Goal: Information Seeking & Learning: Learn about a topic

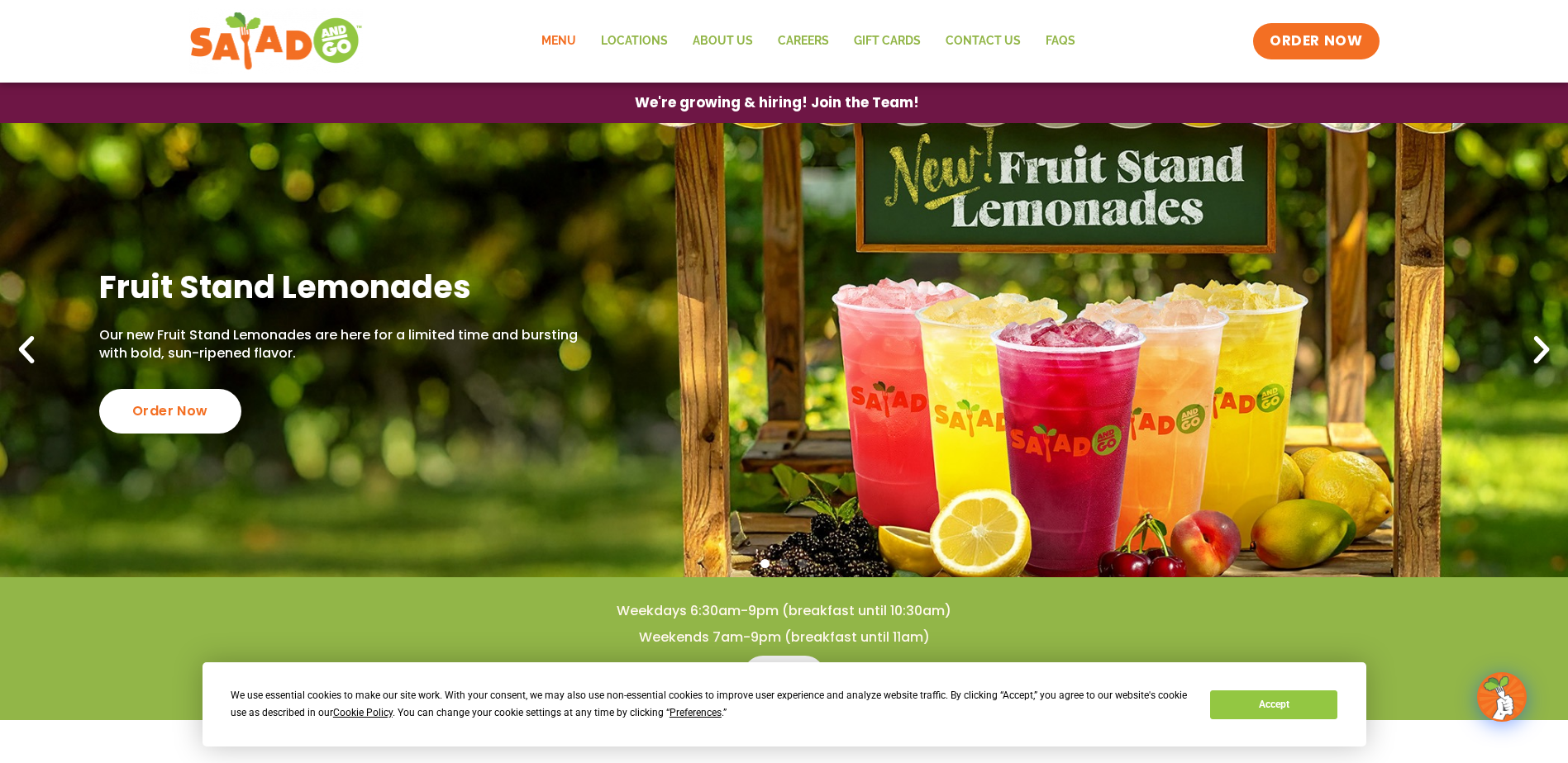
click at [565, 43] on link "Menu" at bounding box center [558, 42] width 60 height 38
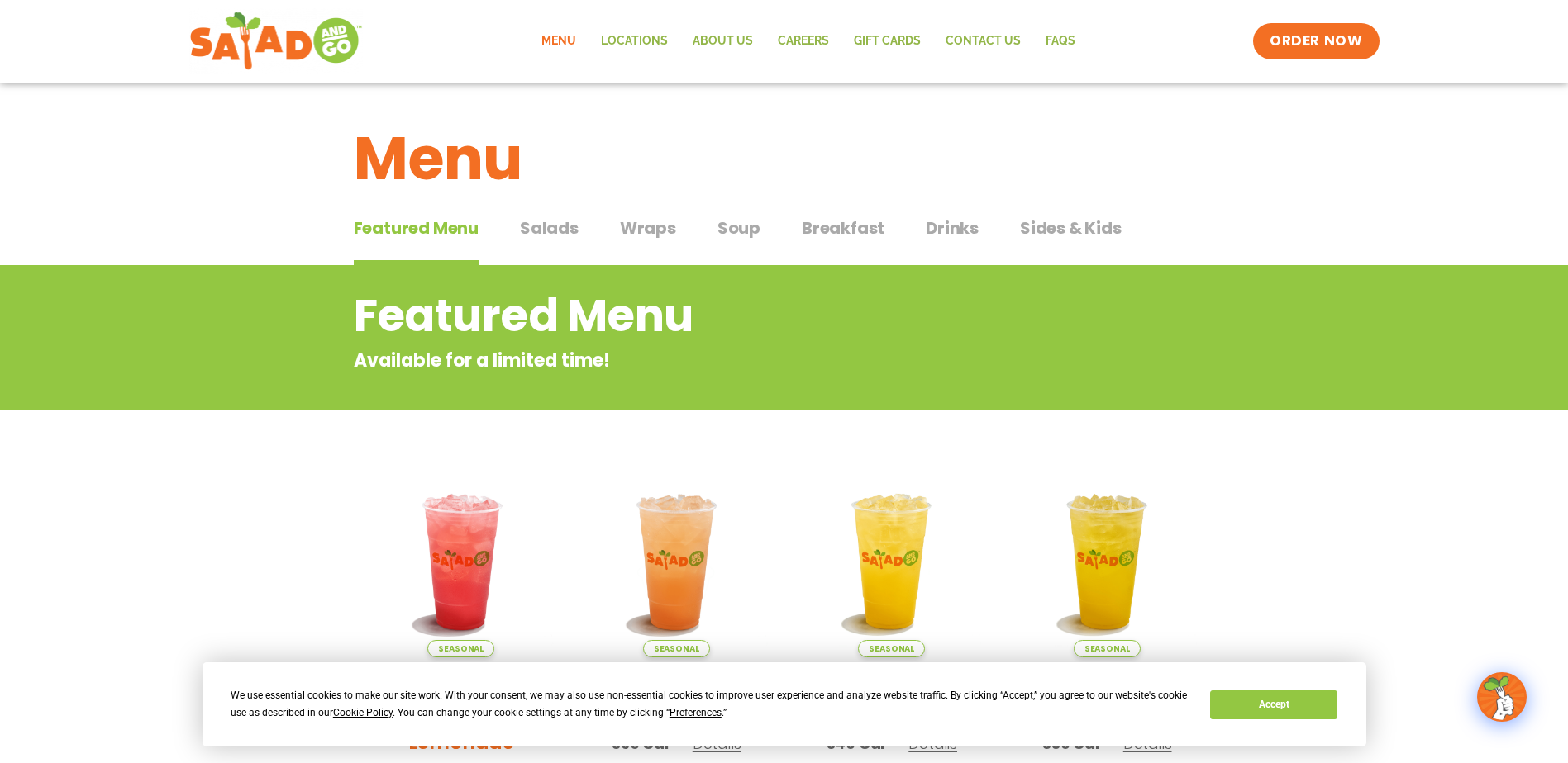
click at [541, 224] on span "Salads" at bounding box center [550, 227] width 59 height 25
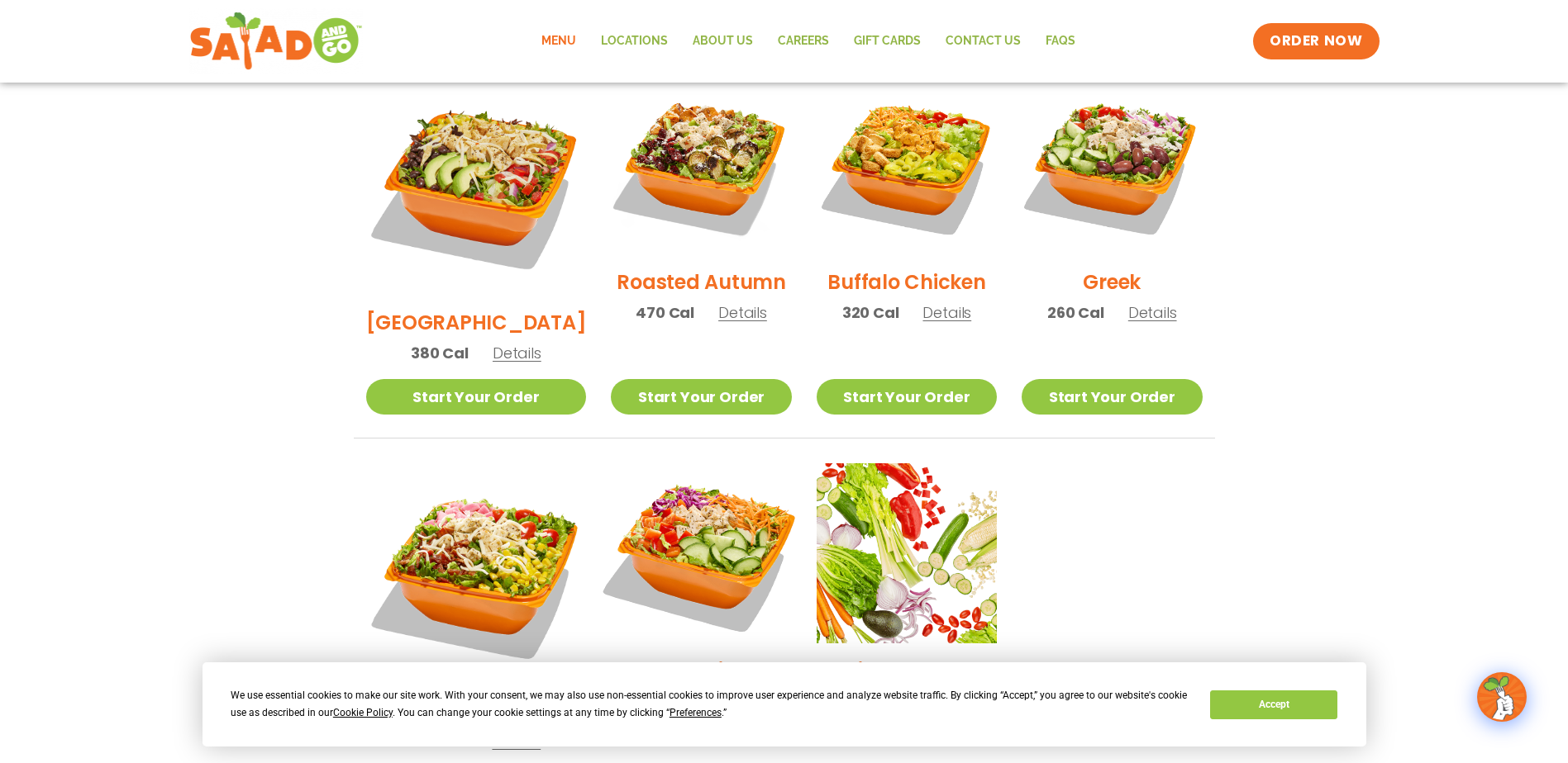
scroll to position [733, 0]
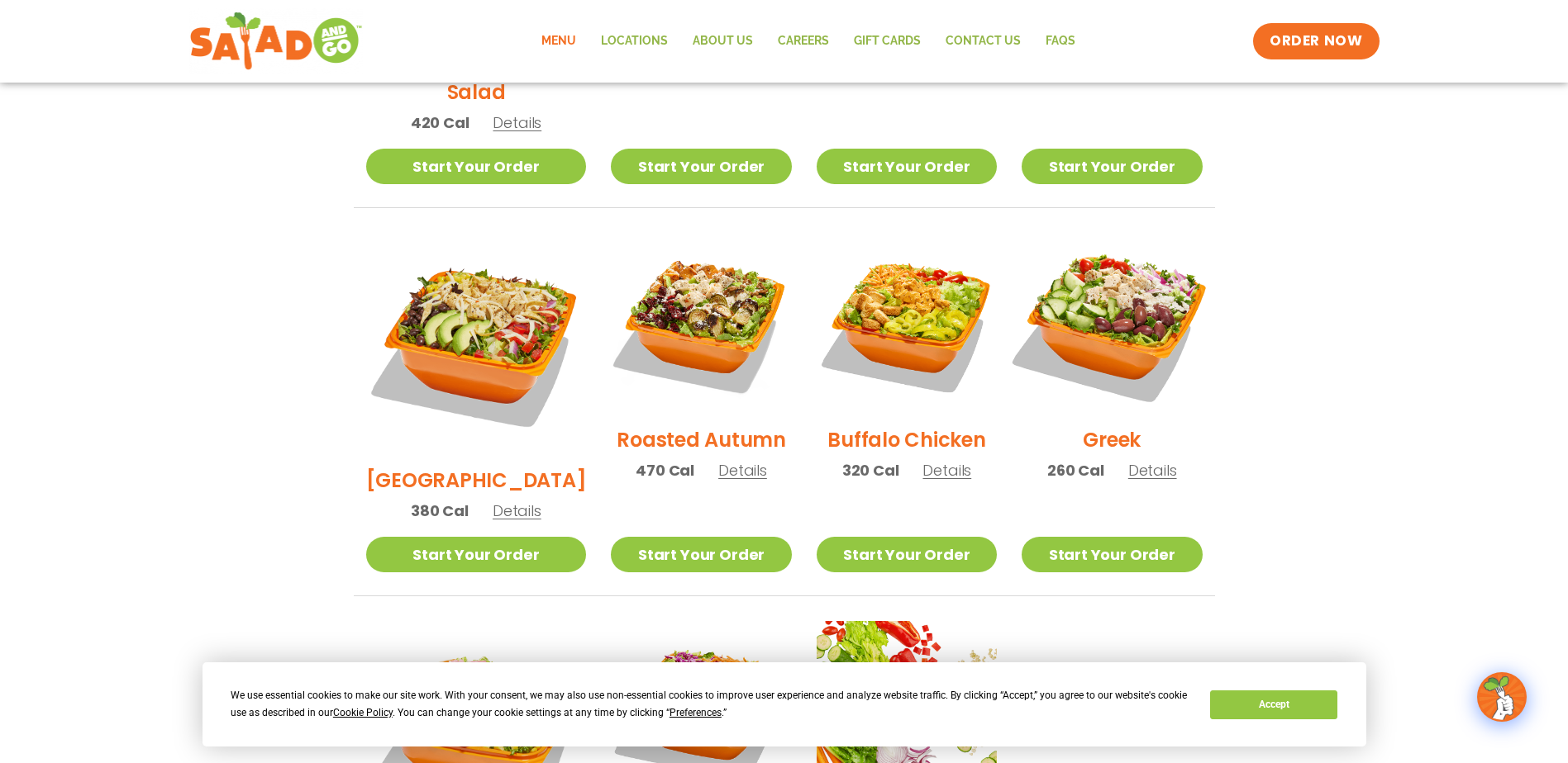
click at [1090, 268] on img at bounding box center [1111, 323] width 212 height 212
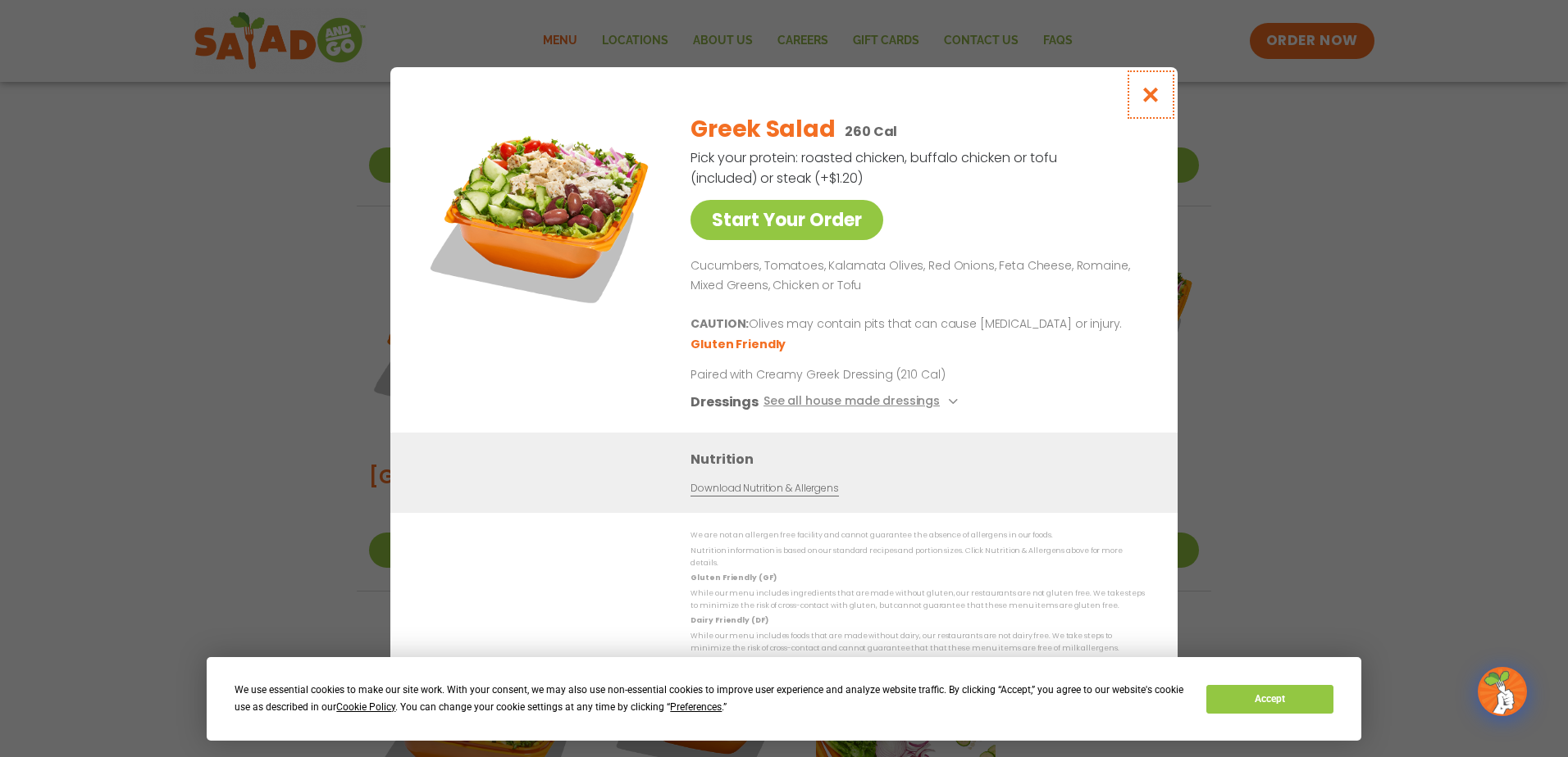
click at [1148, 103] on icon "Close modal" at bounding box center [1151, 95] width 21 height 17
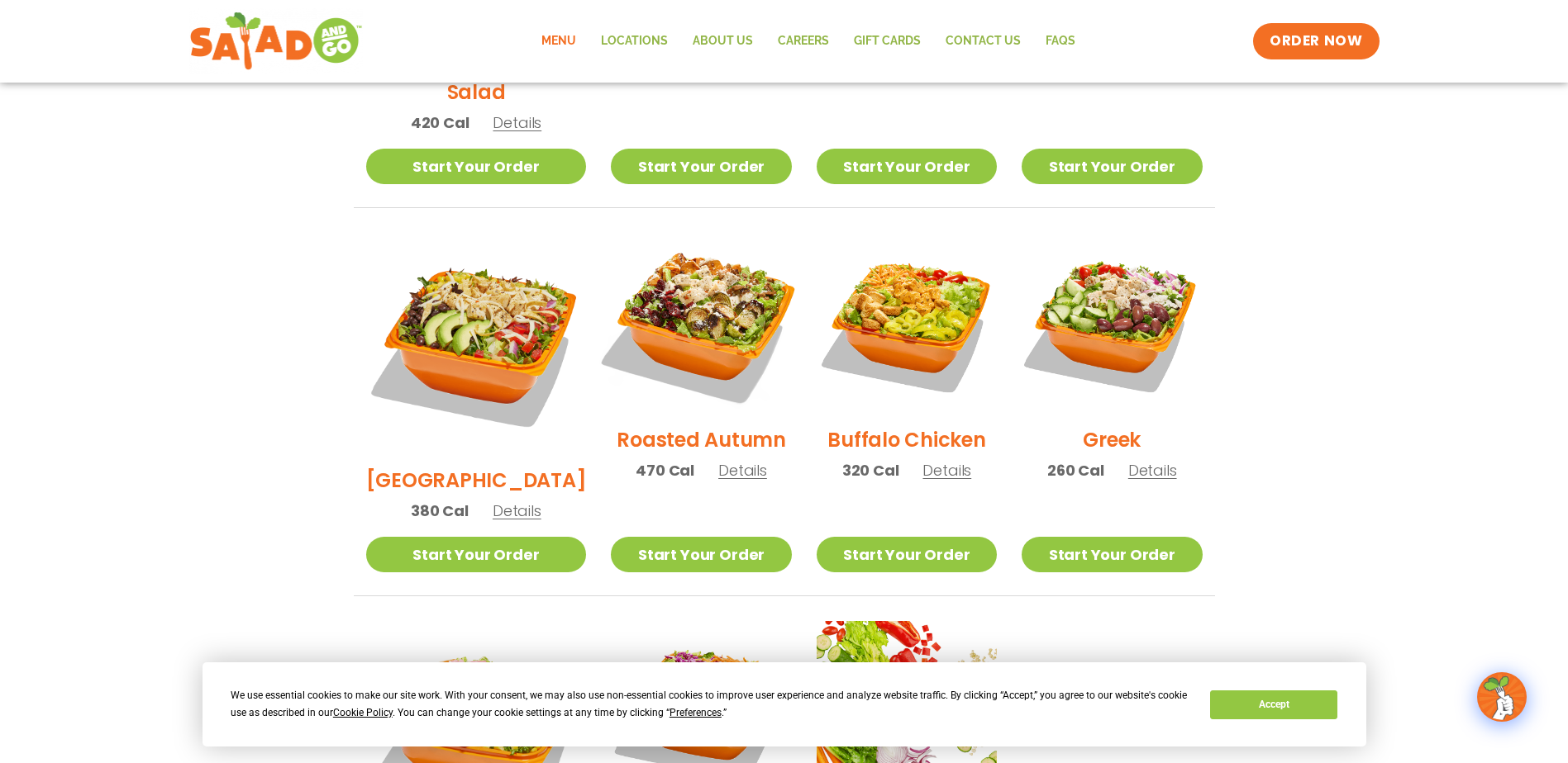
click at [704, 303] on img at bounding box center [701, 323] width 212 height 212
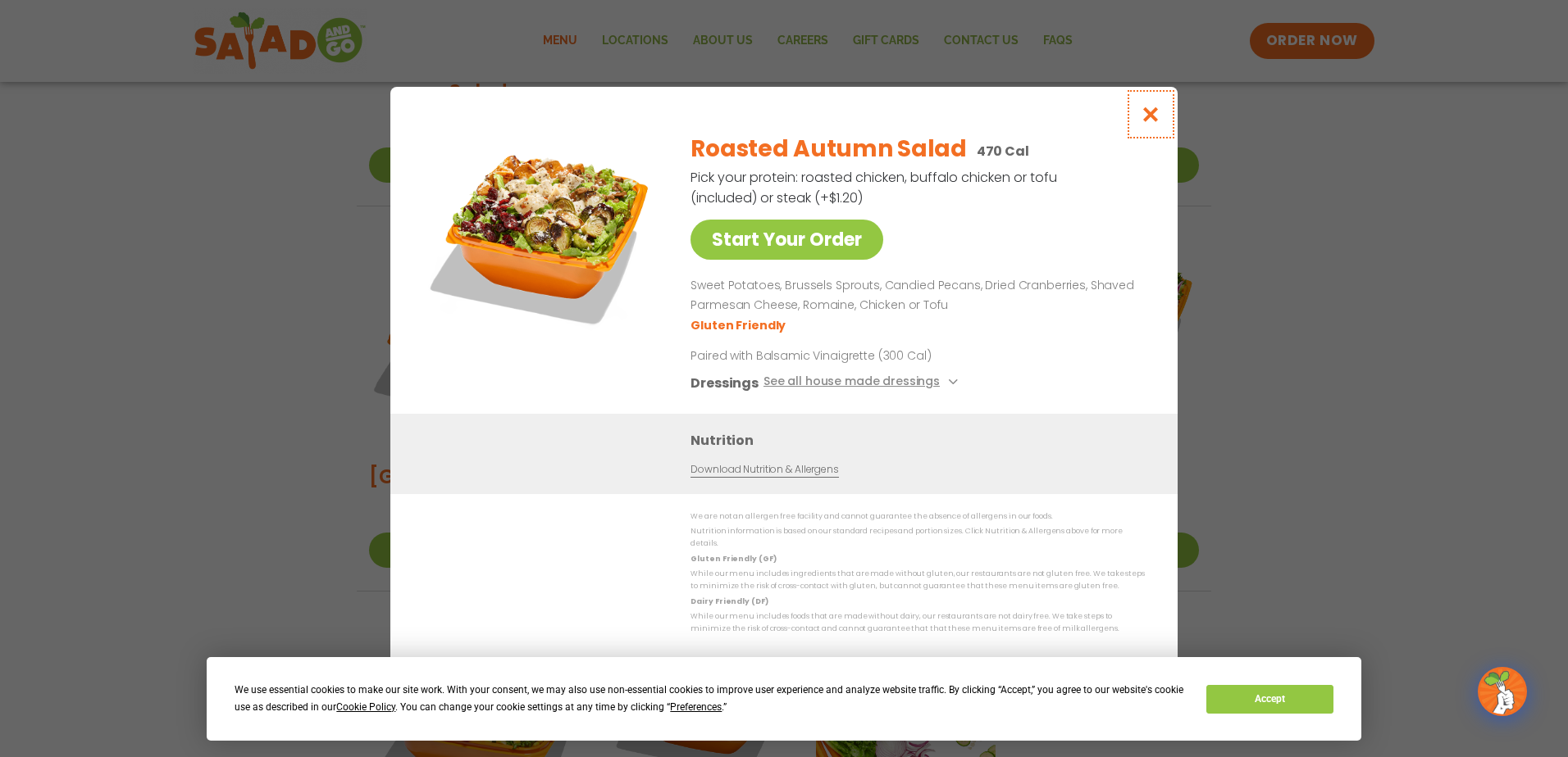
click at [1151, 122] on icon "Close modal" at bounding box center [1151, 115] width 21 height 17
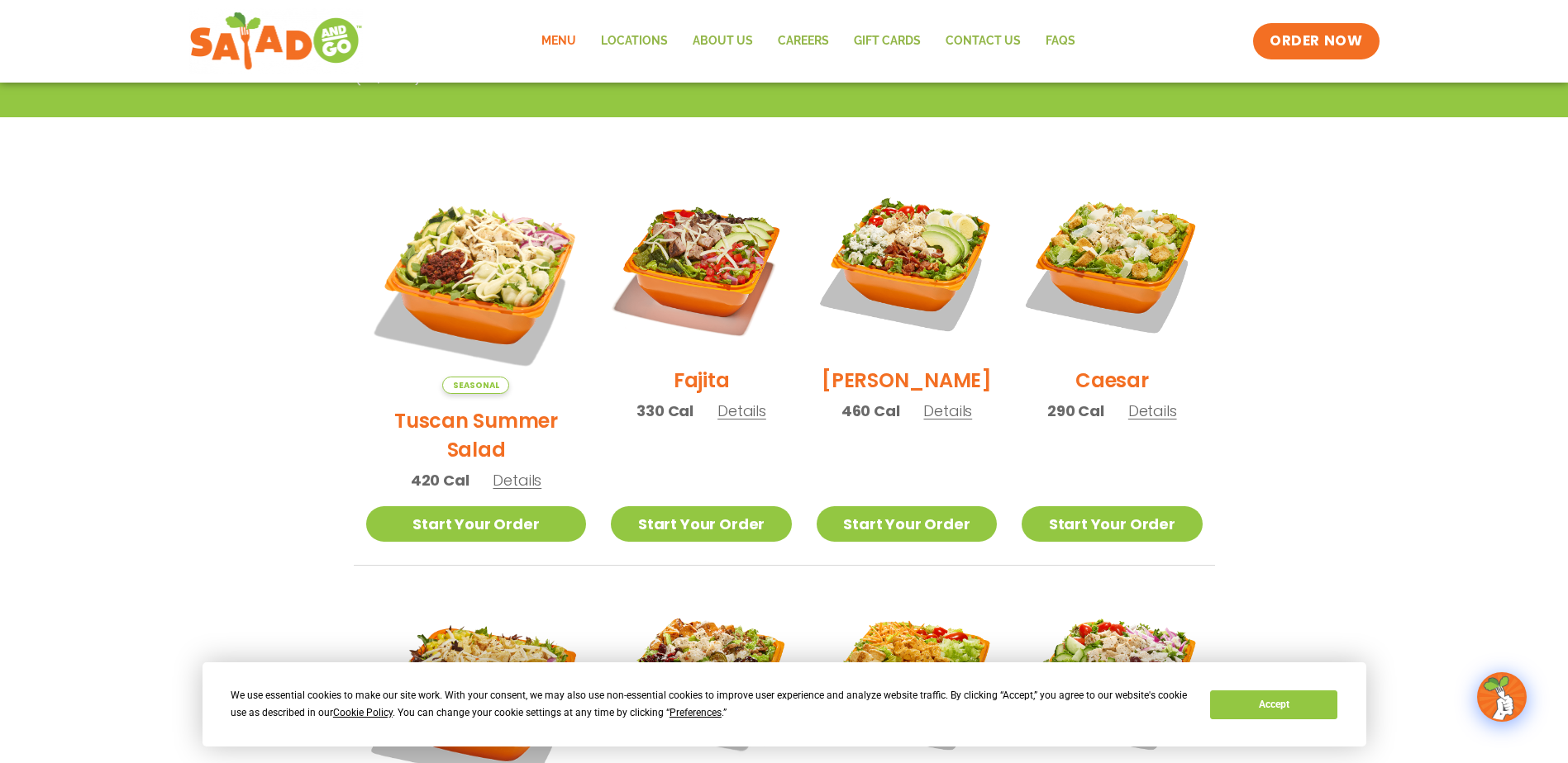
scroll to position [319, 0]
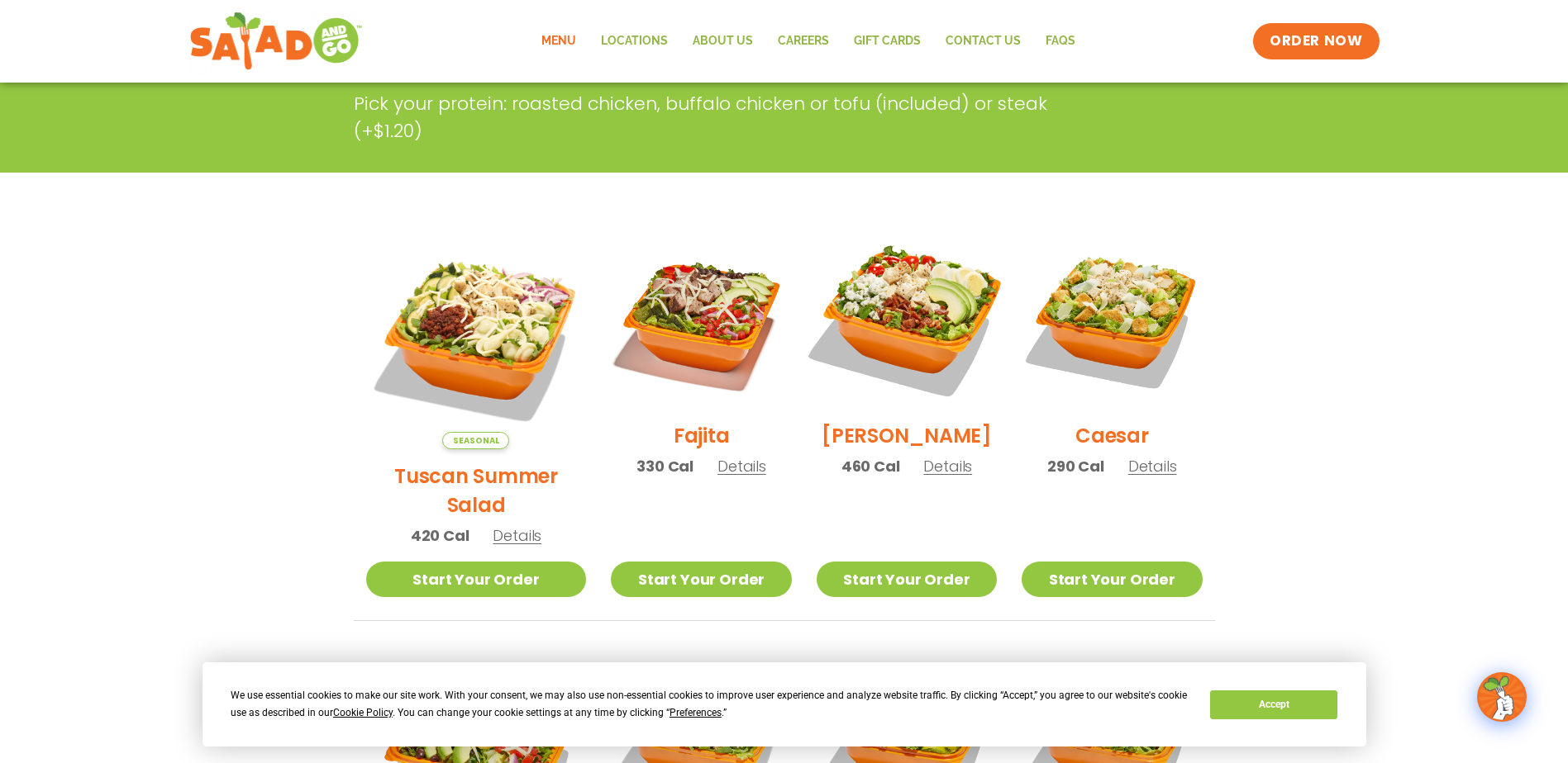
click at [862, 327] on img at bounding box center [906, 319] width 212 height 212
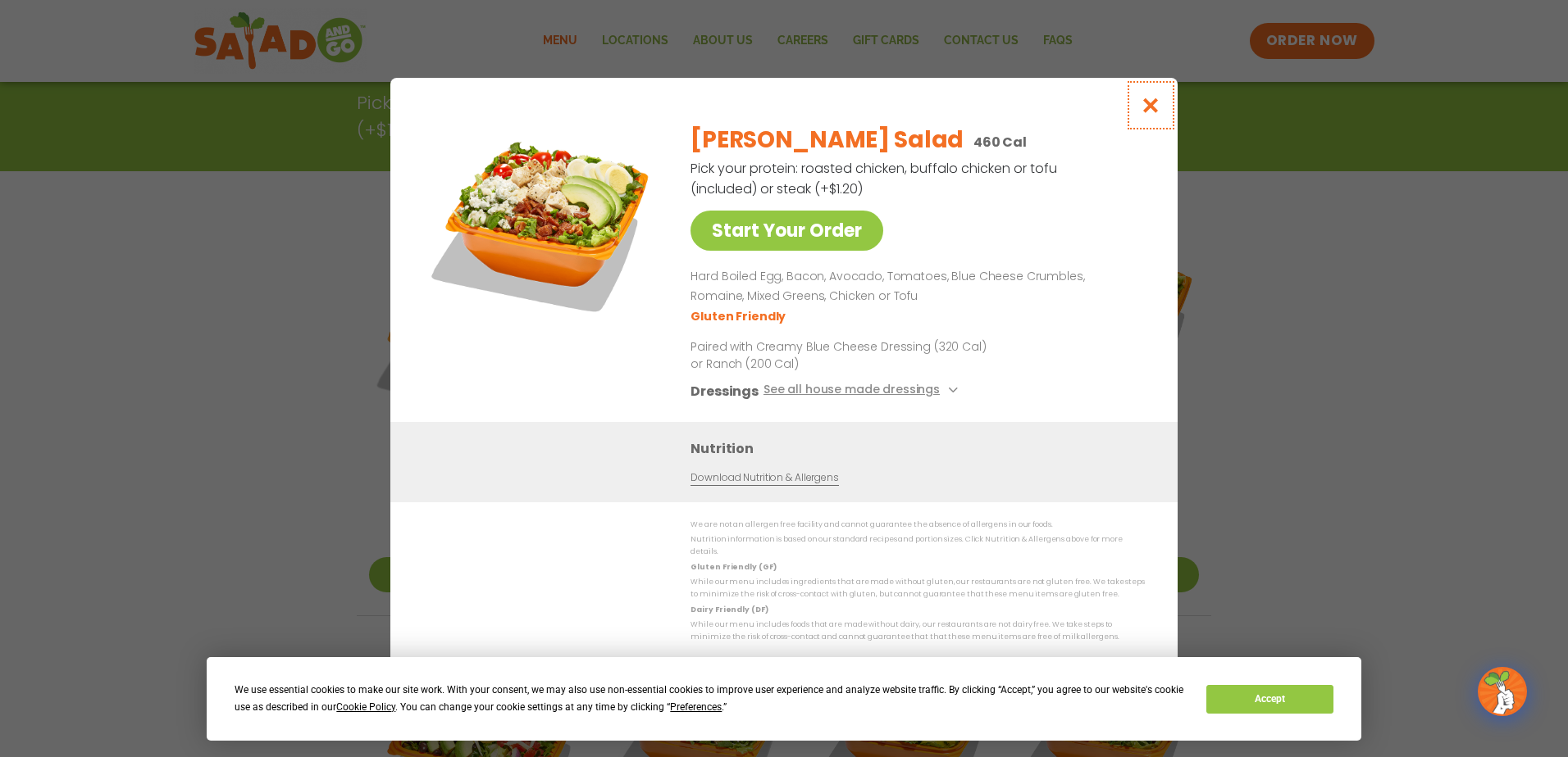
click at [1151, 109] on icon "Close modal" at bounding box center [1151, 105] width 21 height 17
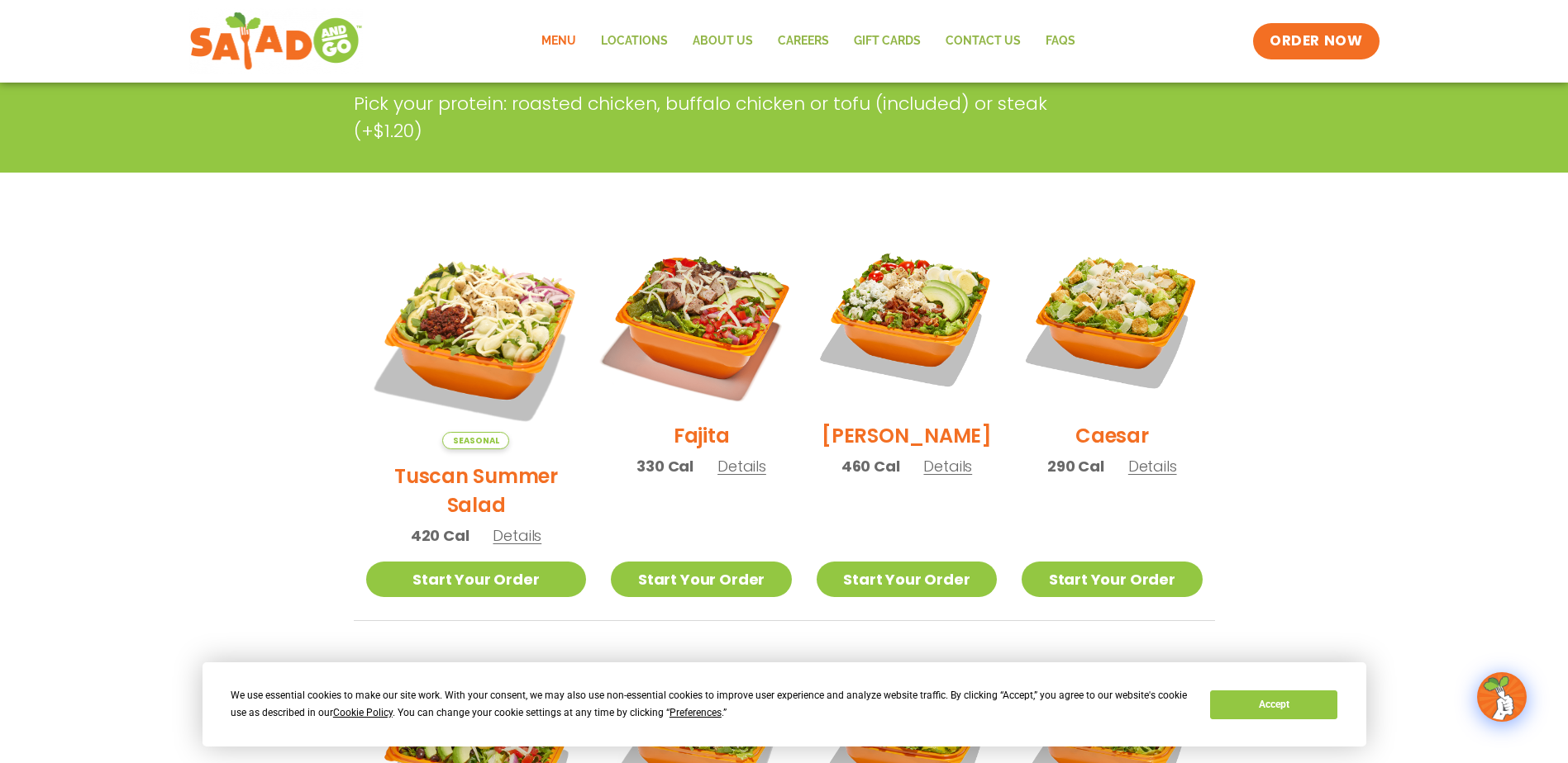
click at [662, 317] on img at bounding box center [701, 319] width 212 height 212
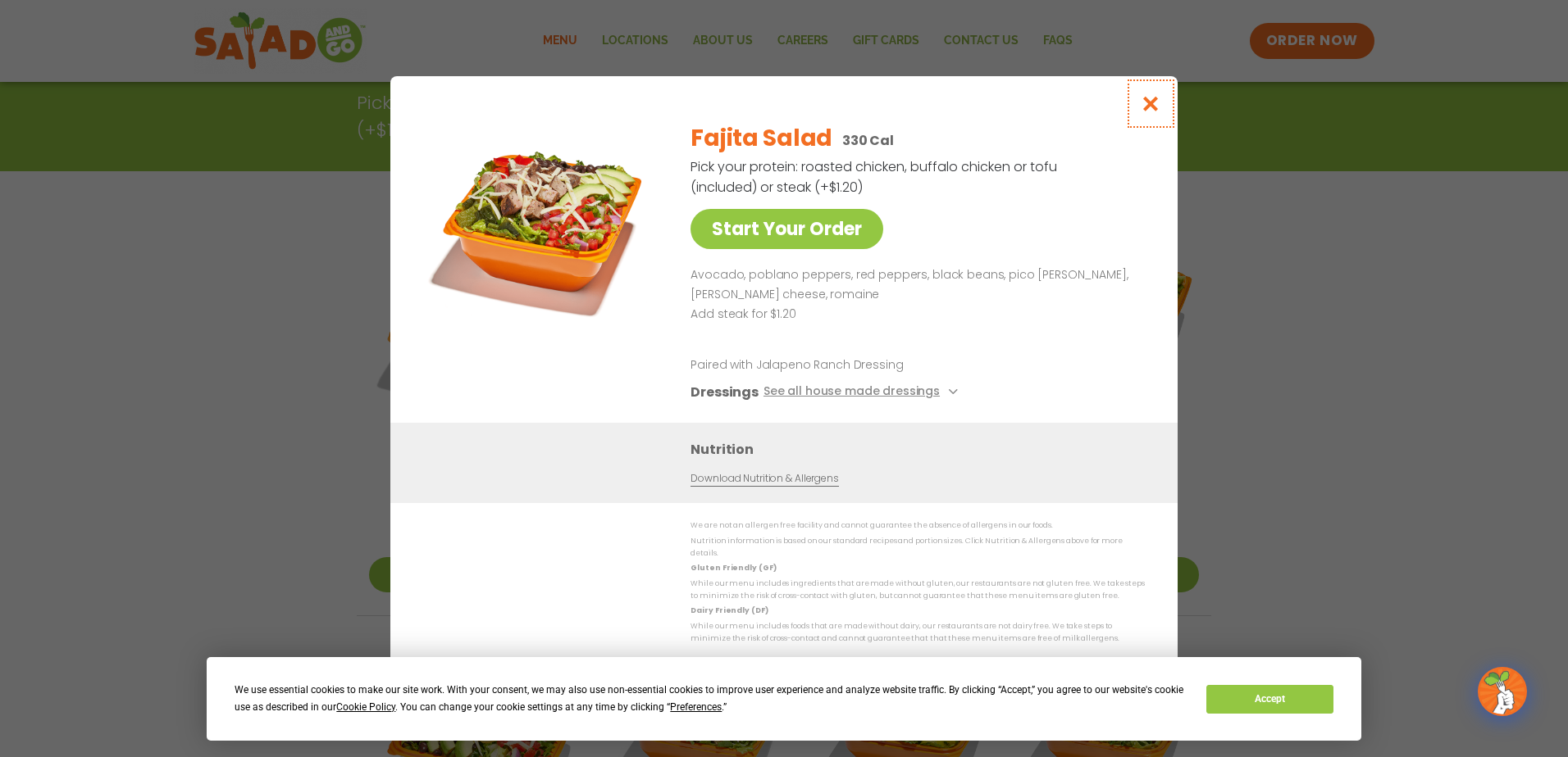
click at [1158, 108] on icon "Close modal" at bounding box center [1151, 103] width 21 height 17
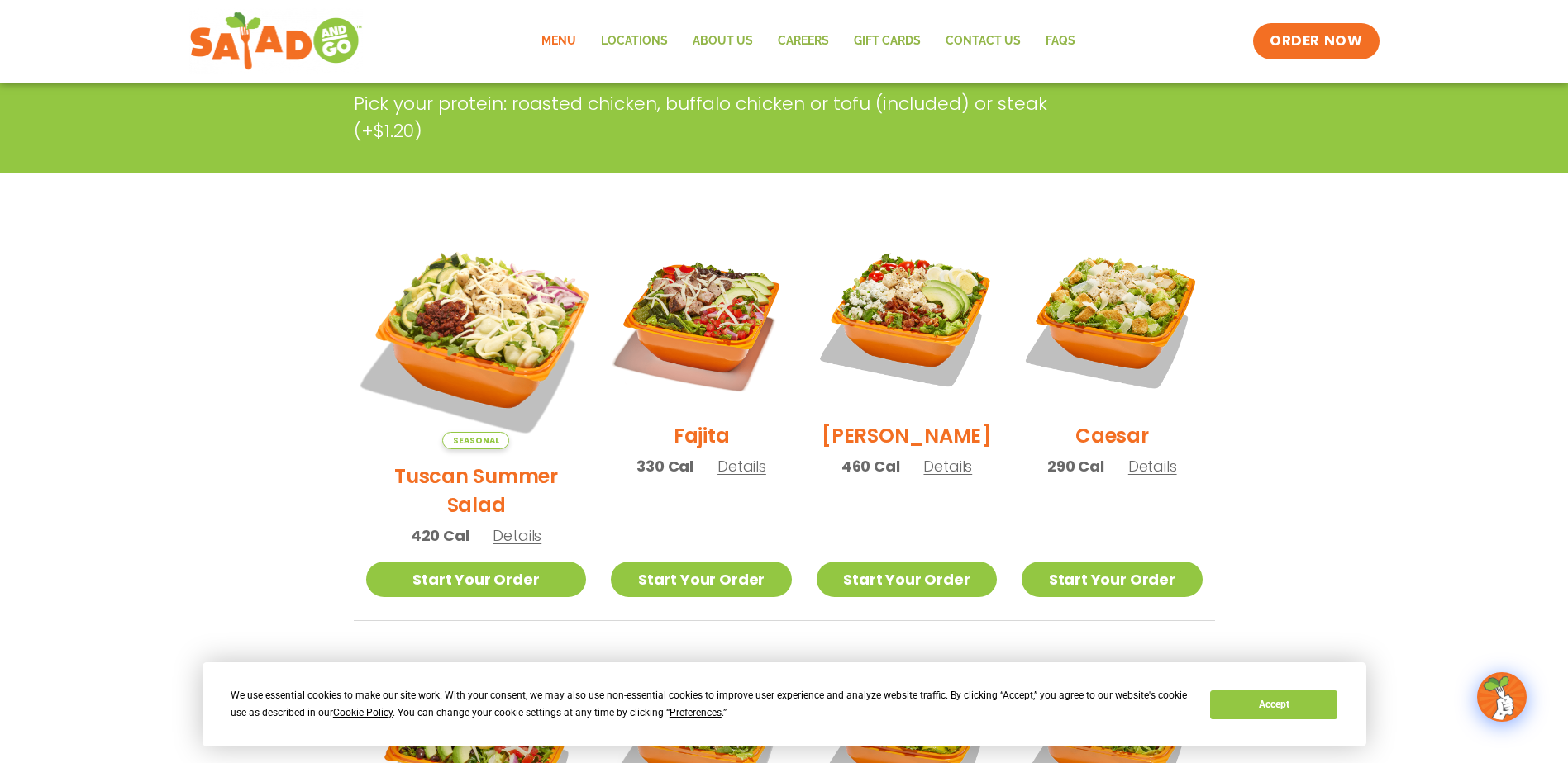
click at [478, 319] on img at bounding box center [476, 339] width 259 height 259
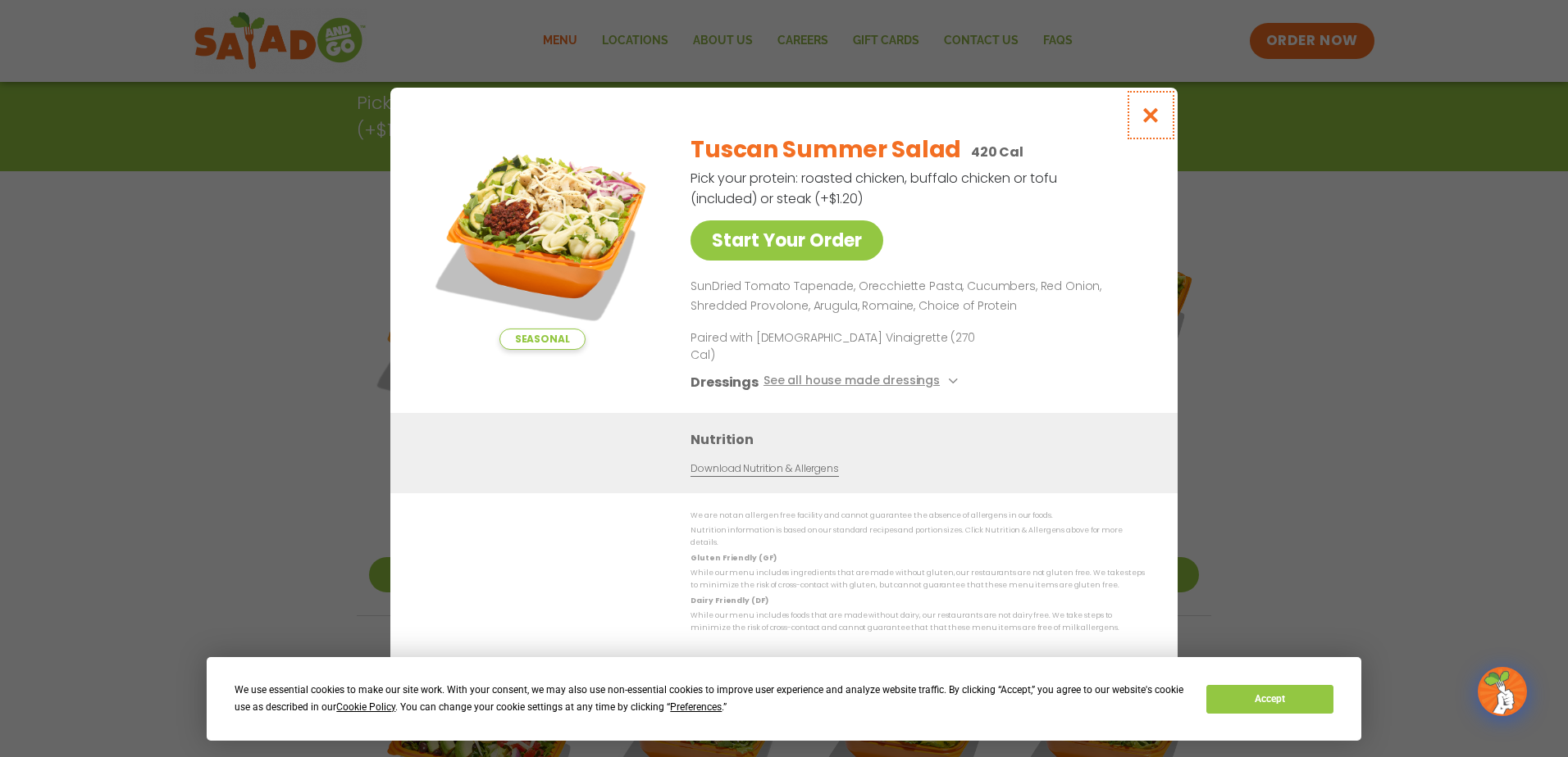
click at [1147, 124] on icon "Close modal" at bounding box center [1151, 115] width 21 height 17
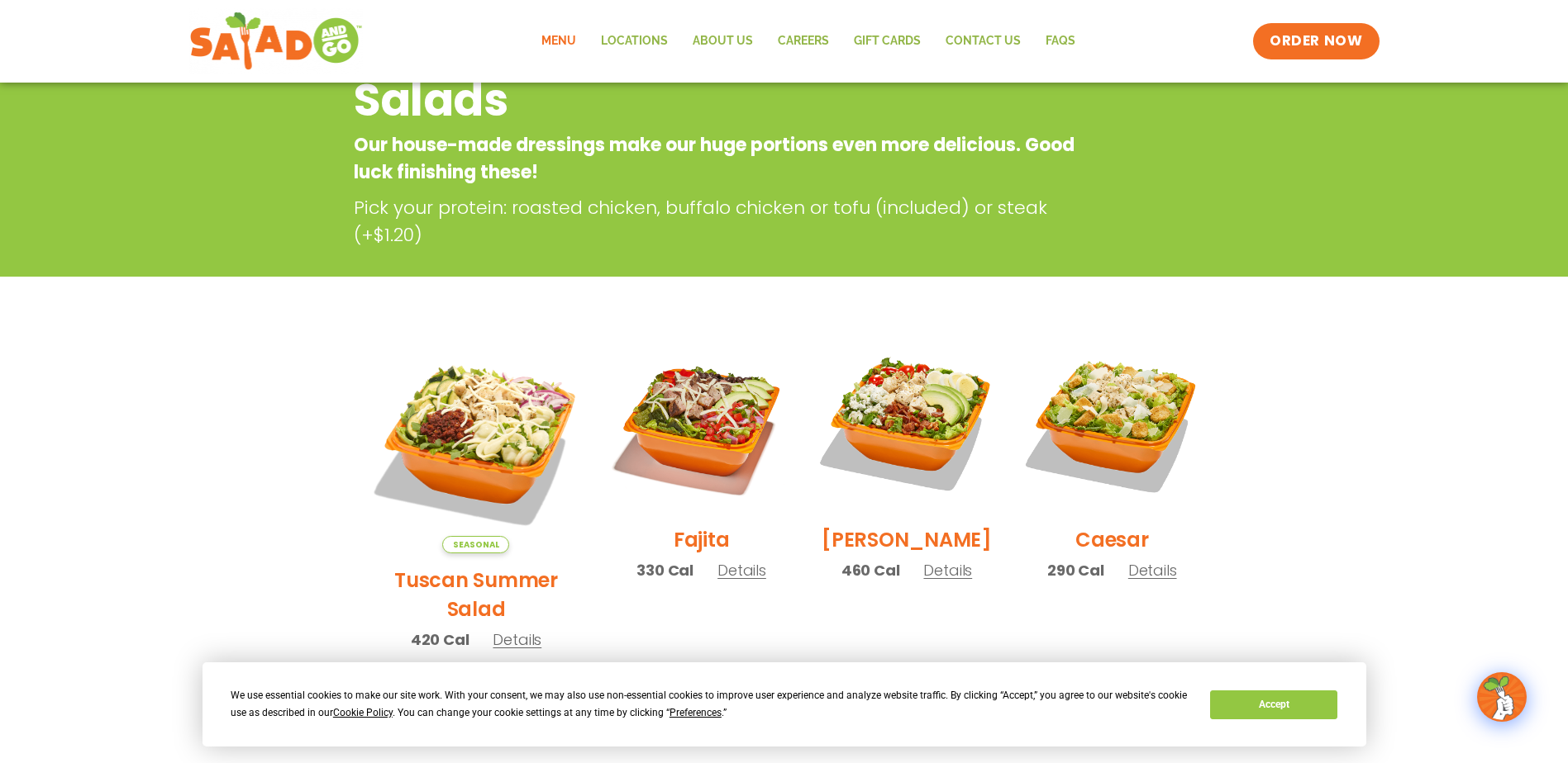
scroll to position [0, 0]
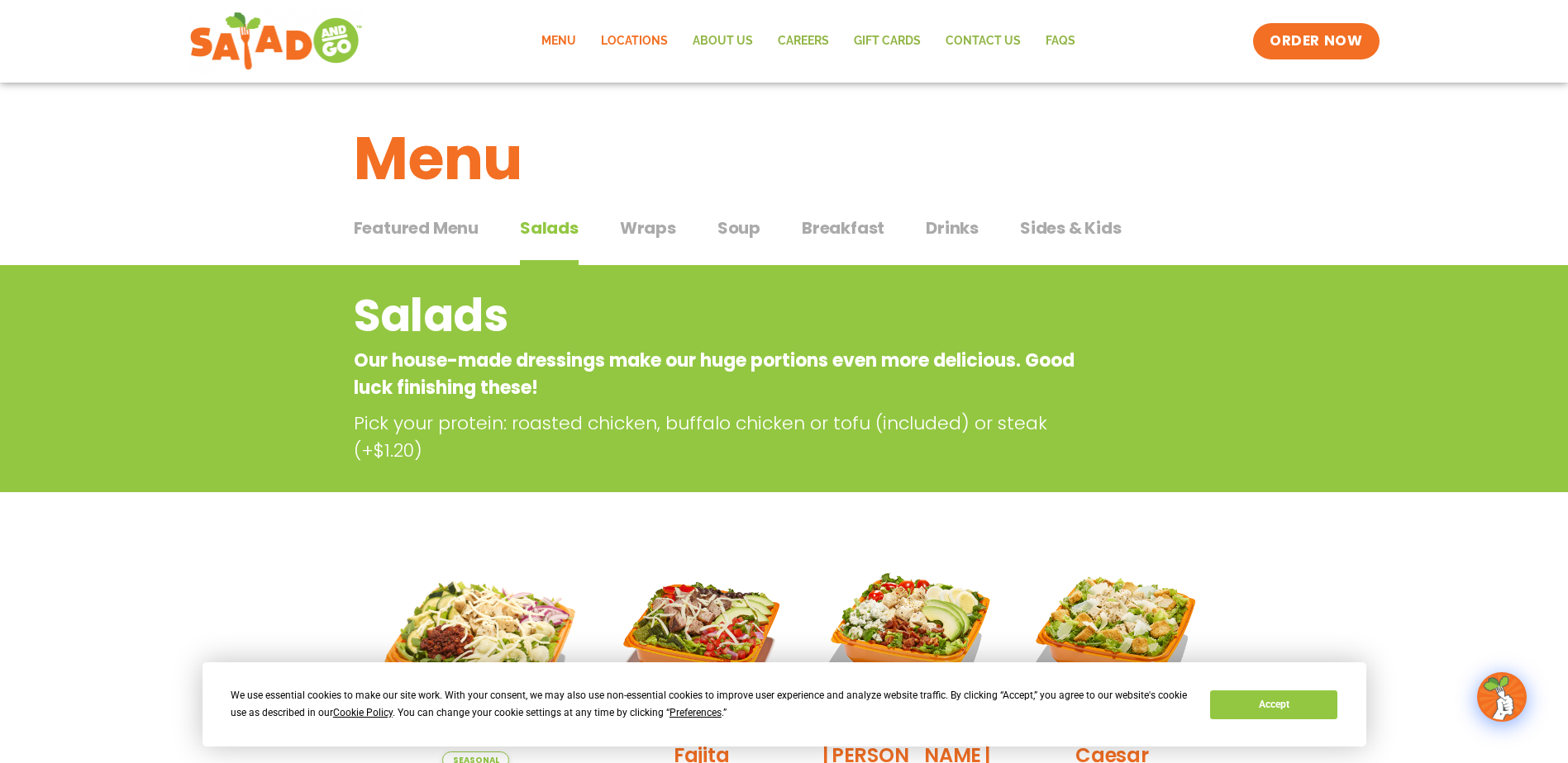
click at [638, 33] on link "Locations" at bounding box center [635, 42] width 92 height 38
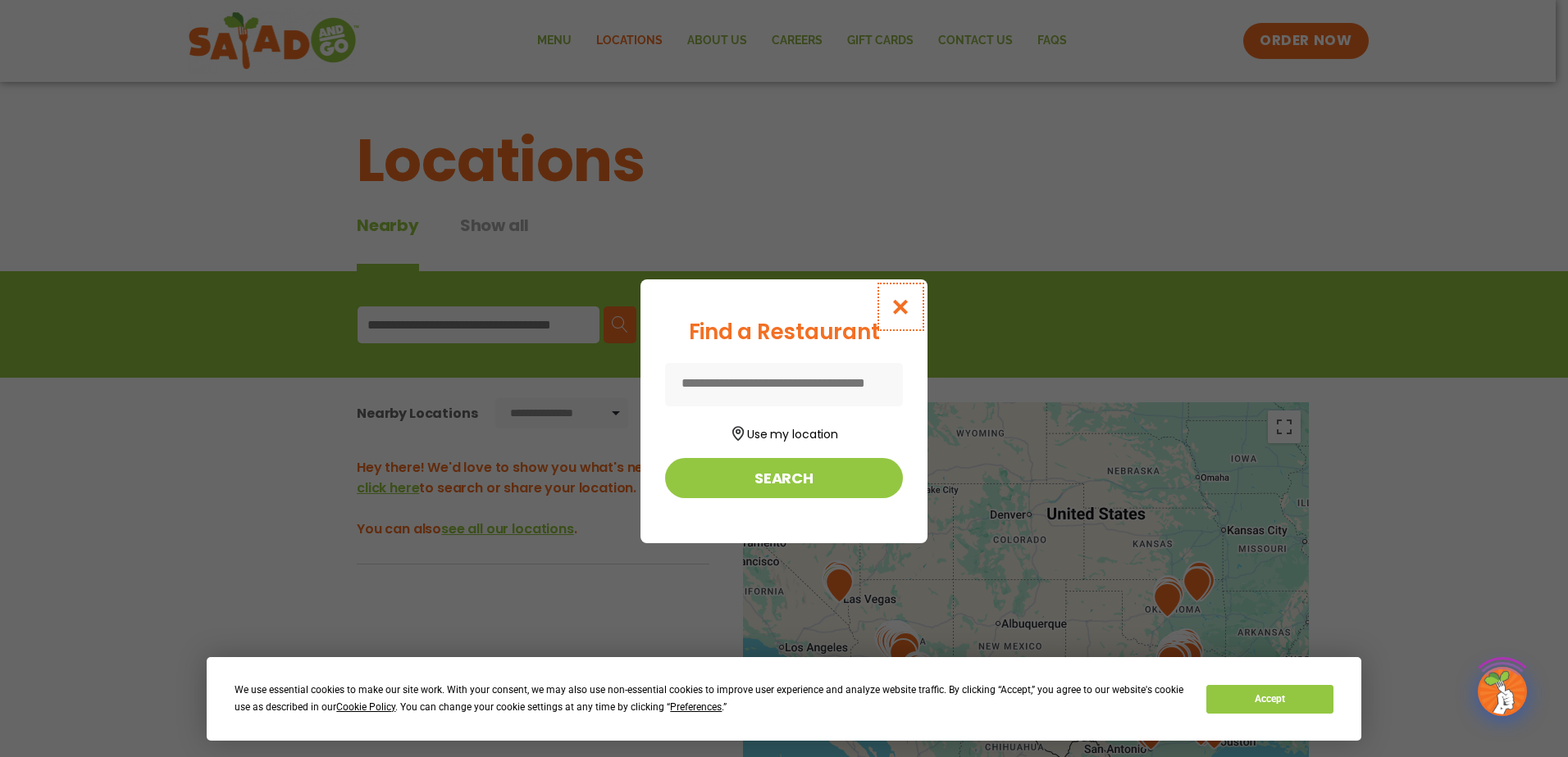
click at [901, 307] on icon "Close modal" at bounding box center [901, 307] width 21 height 17
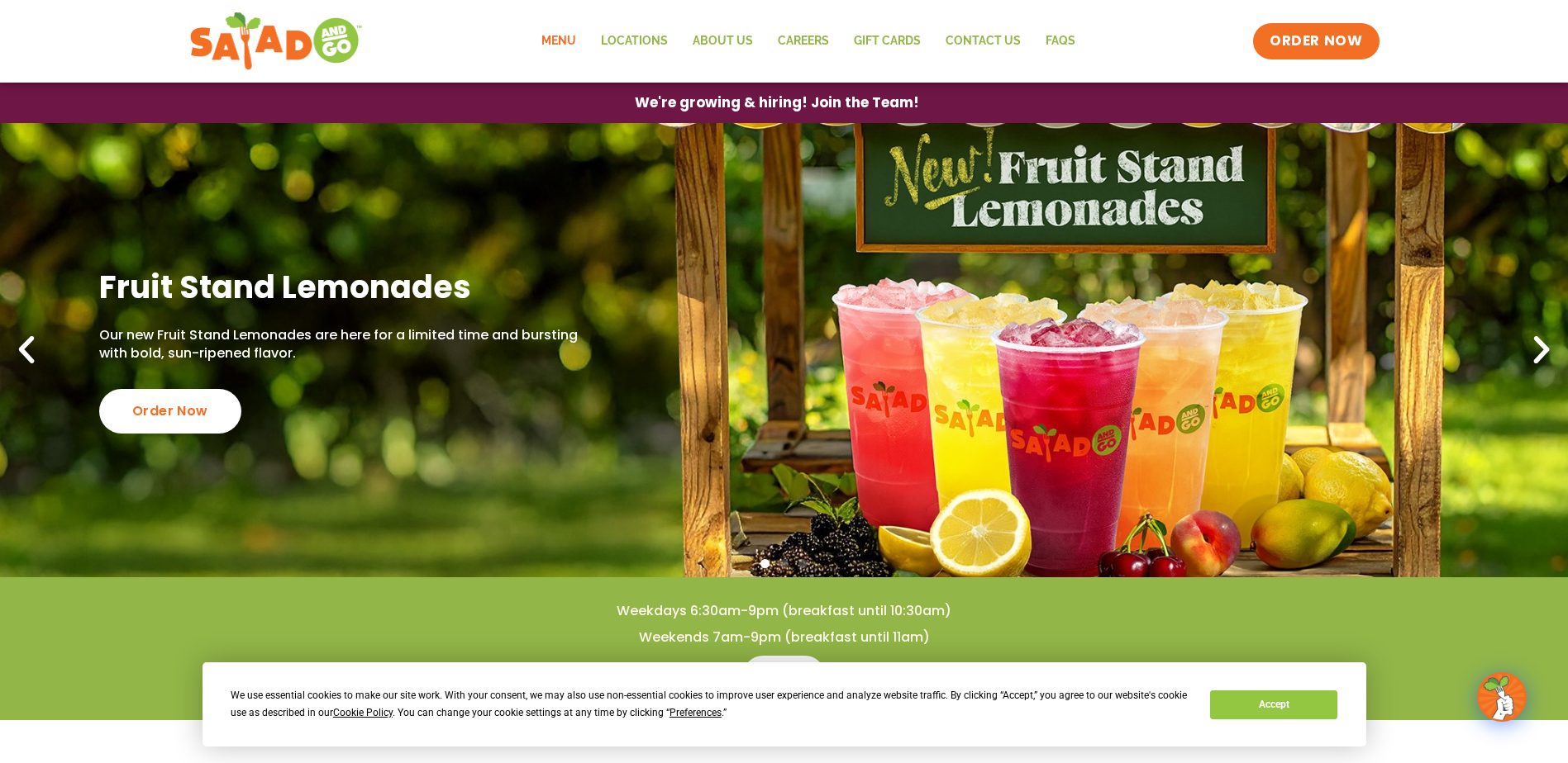
click at [557, 47] on link "Menu" at bounding box center [558, 42] width 60 height 38
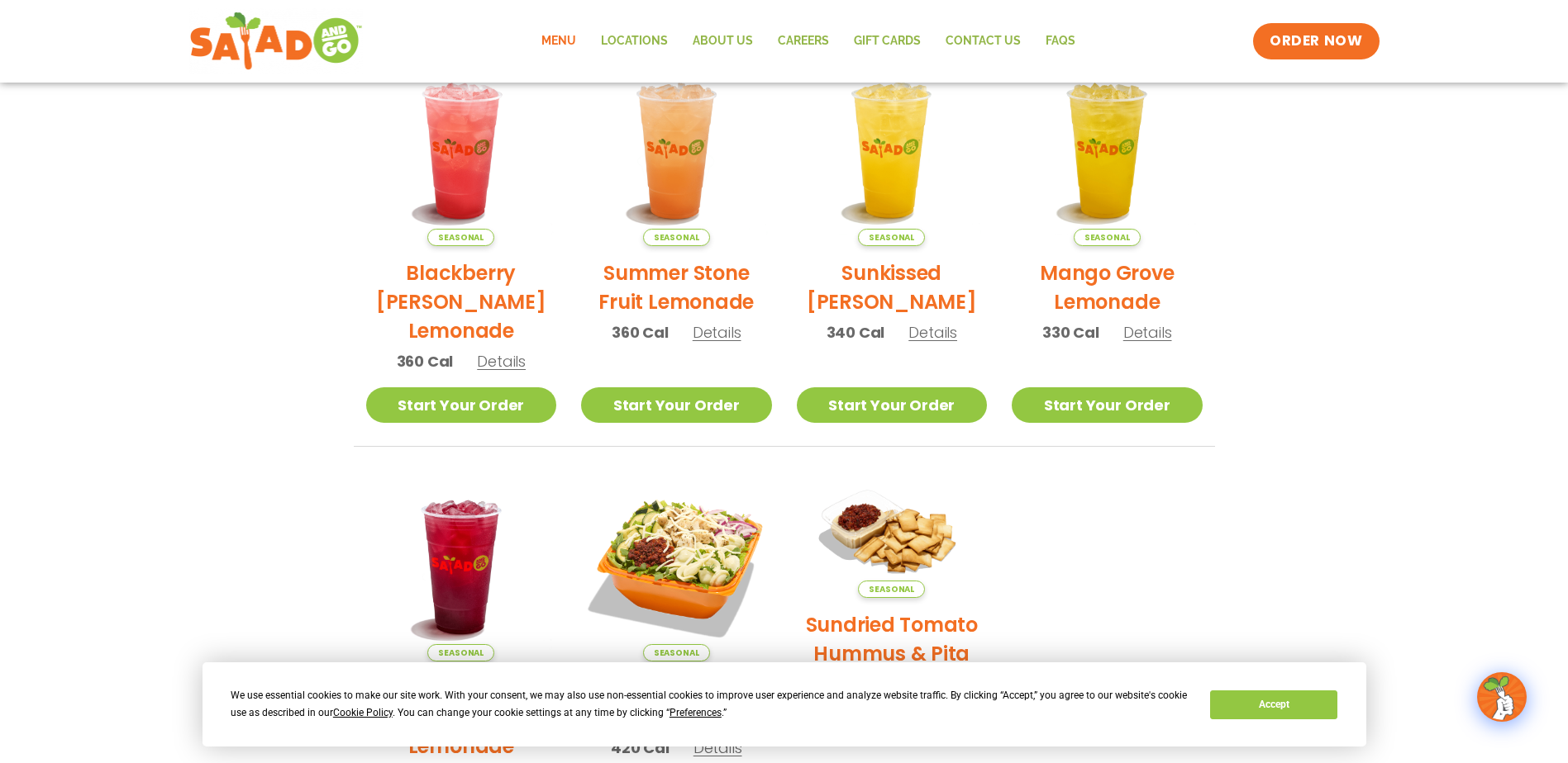
scroll to position [331, 0]
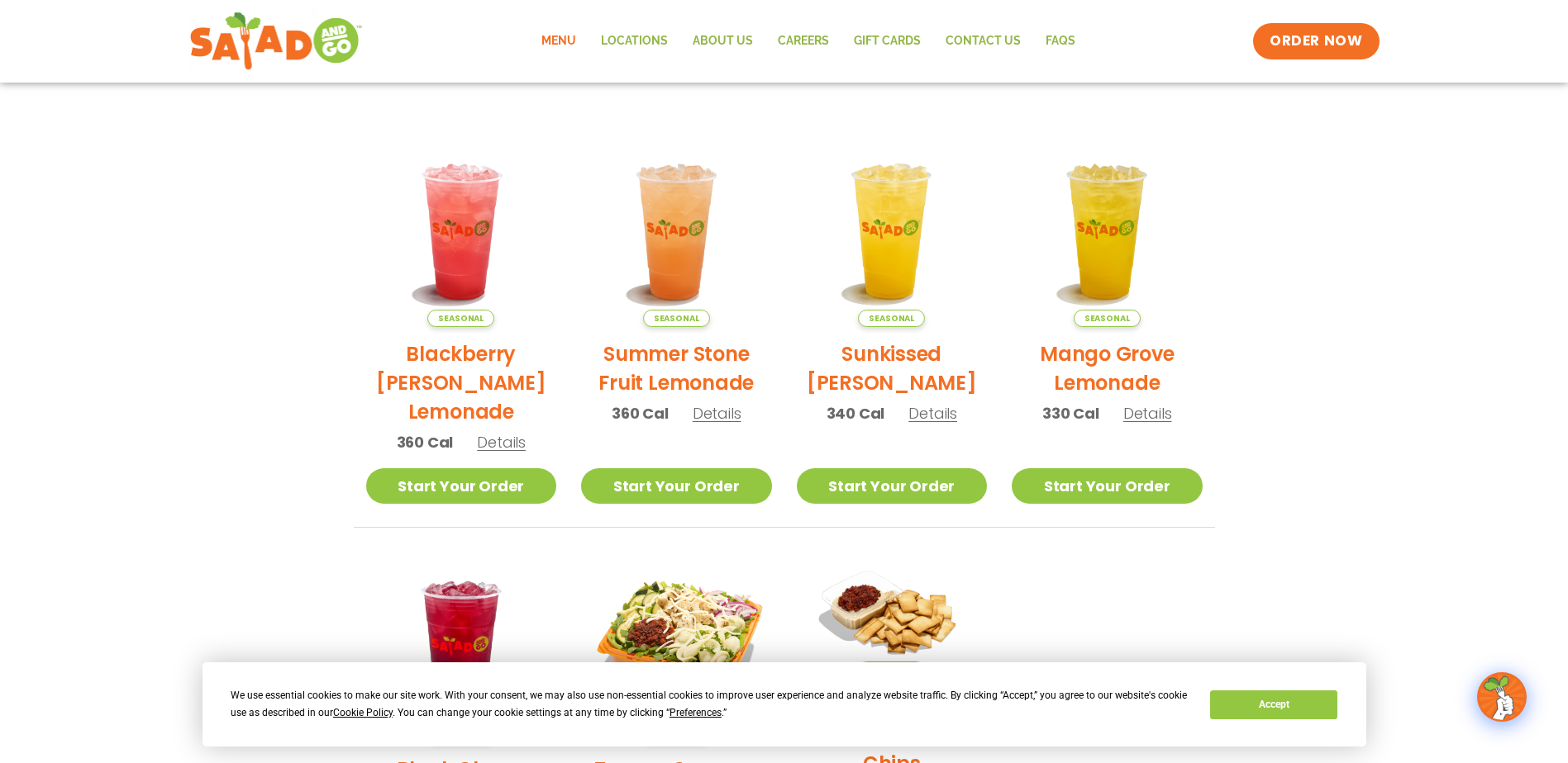
click at [562, 36] on link "Menu" at bounding box center [558, 42] width 60 height 38
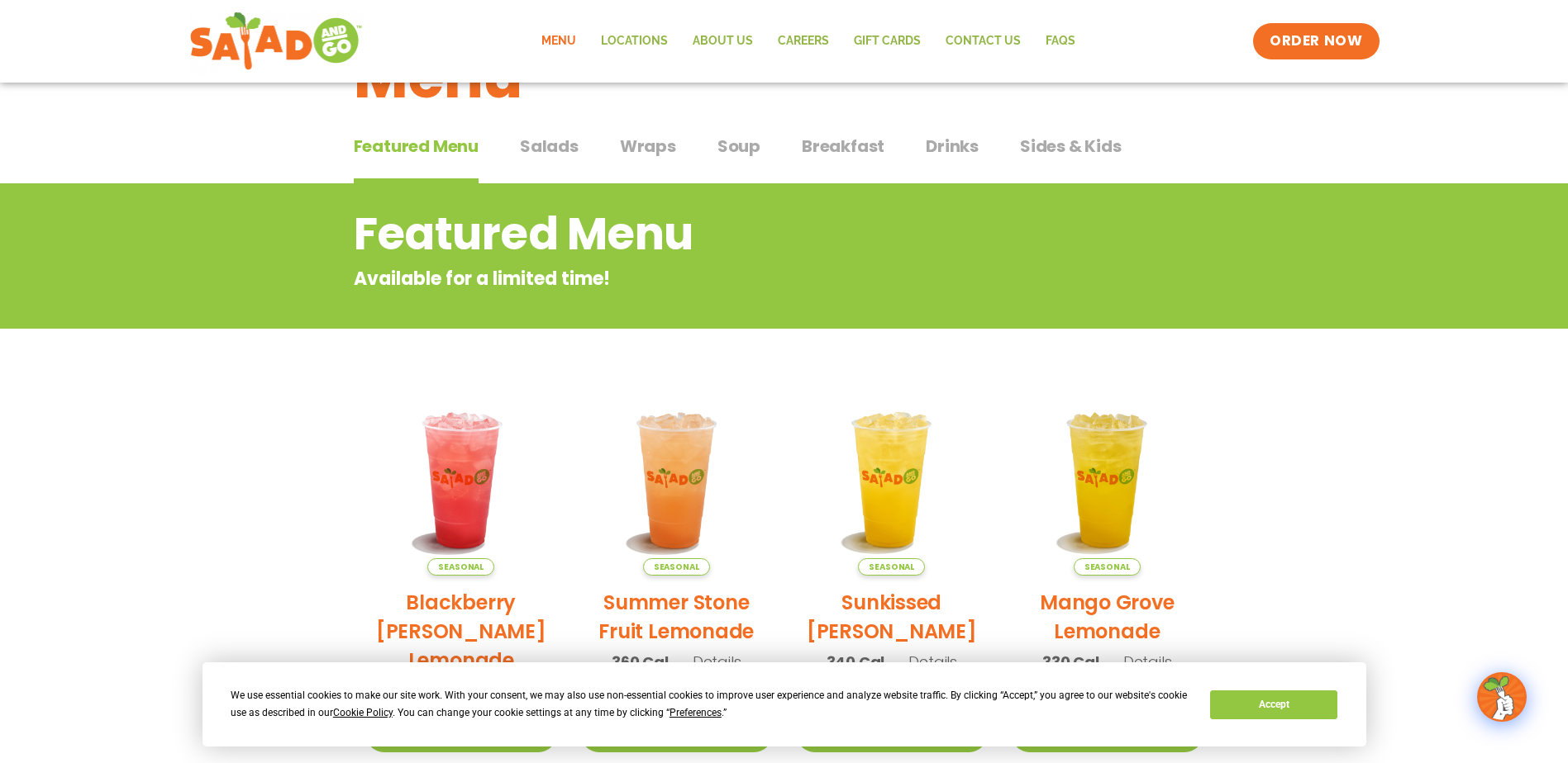
scroll to position [49, 0]
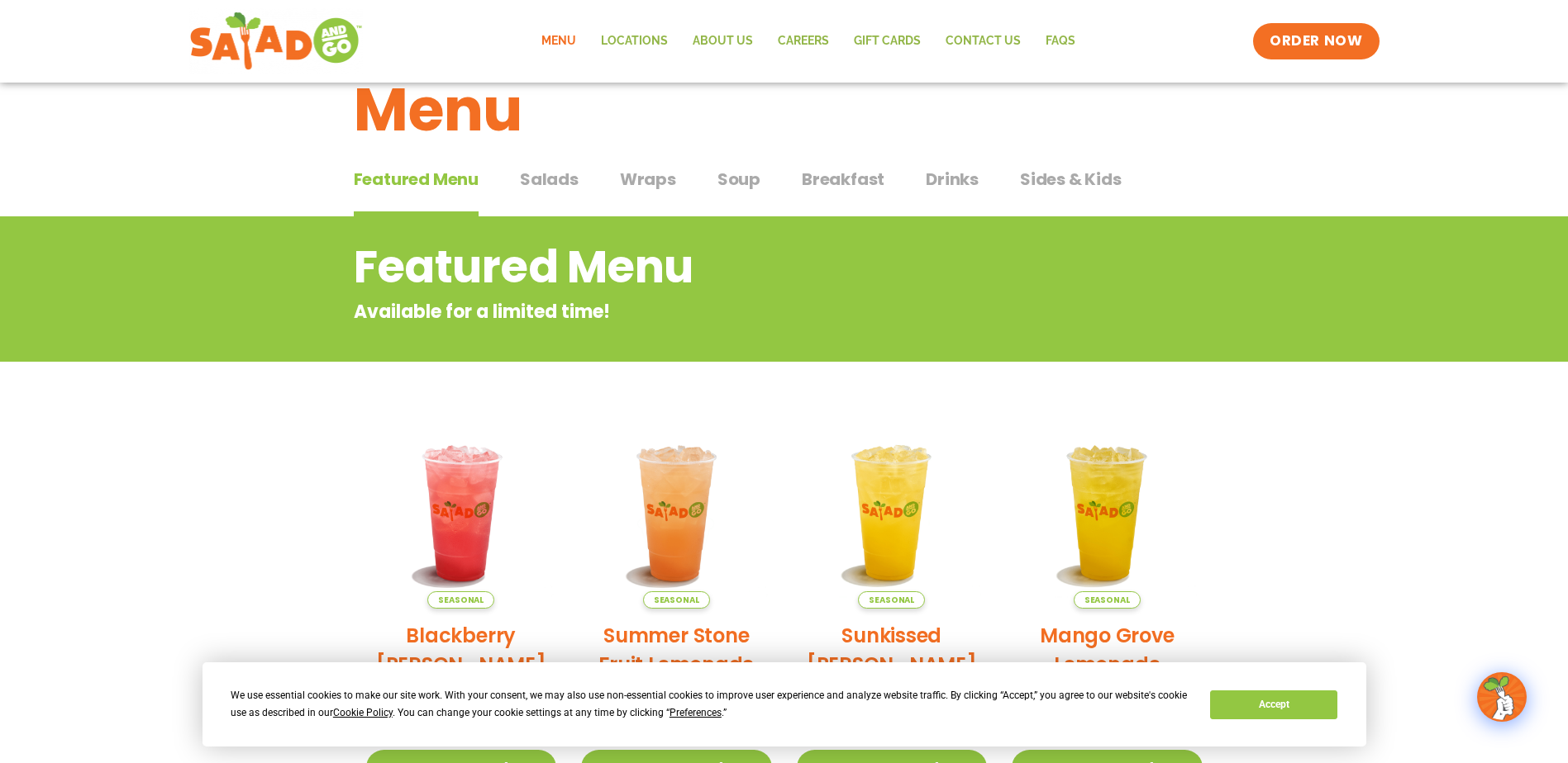
click at [559, 184] on span "Salads" at bounding box center [550, 179] width 59 height 25
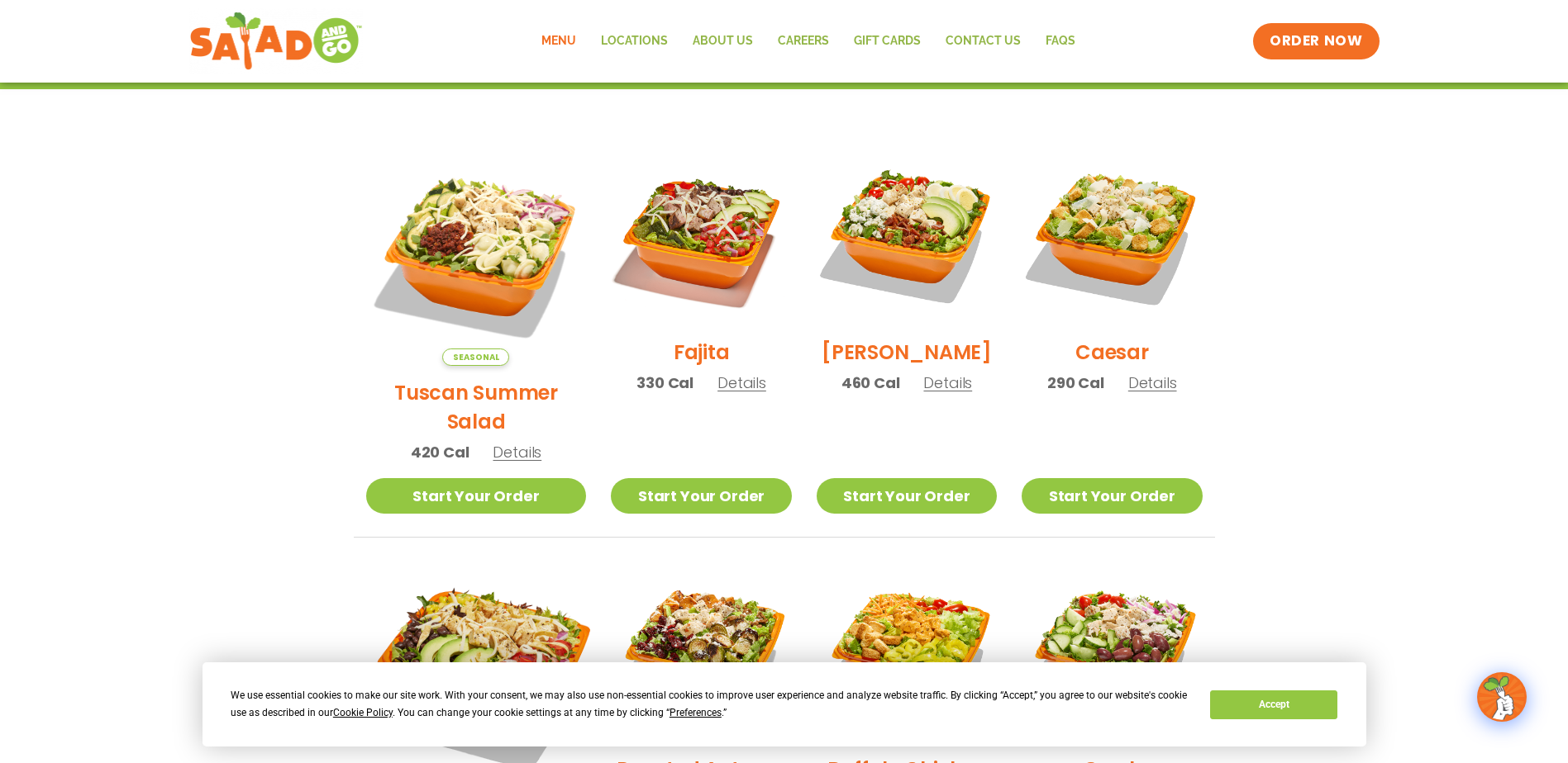
scroll to position [403, 0]
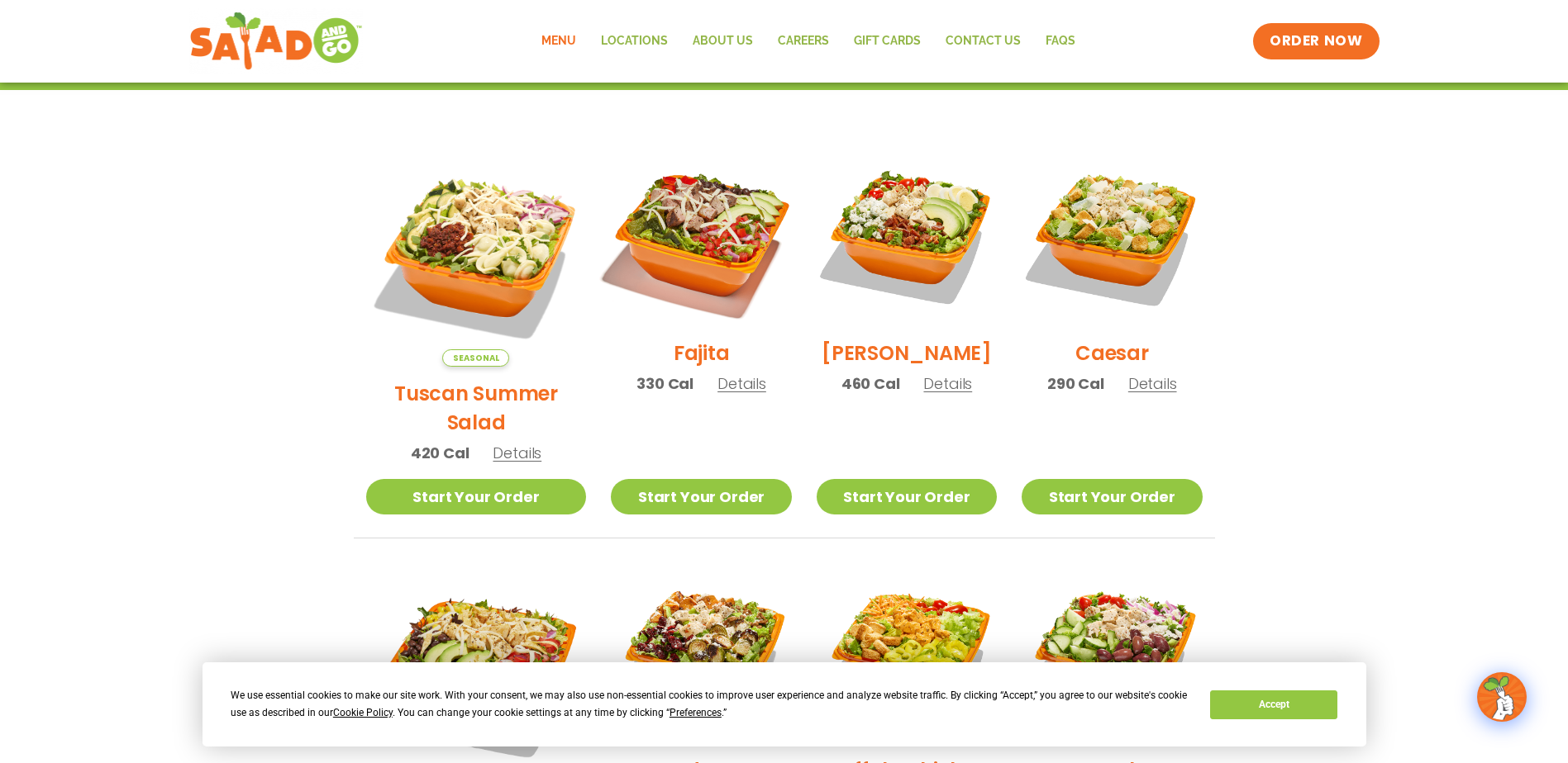
click at [669, 242] on img at bounding box center [701, 236] width 212 height 212
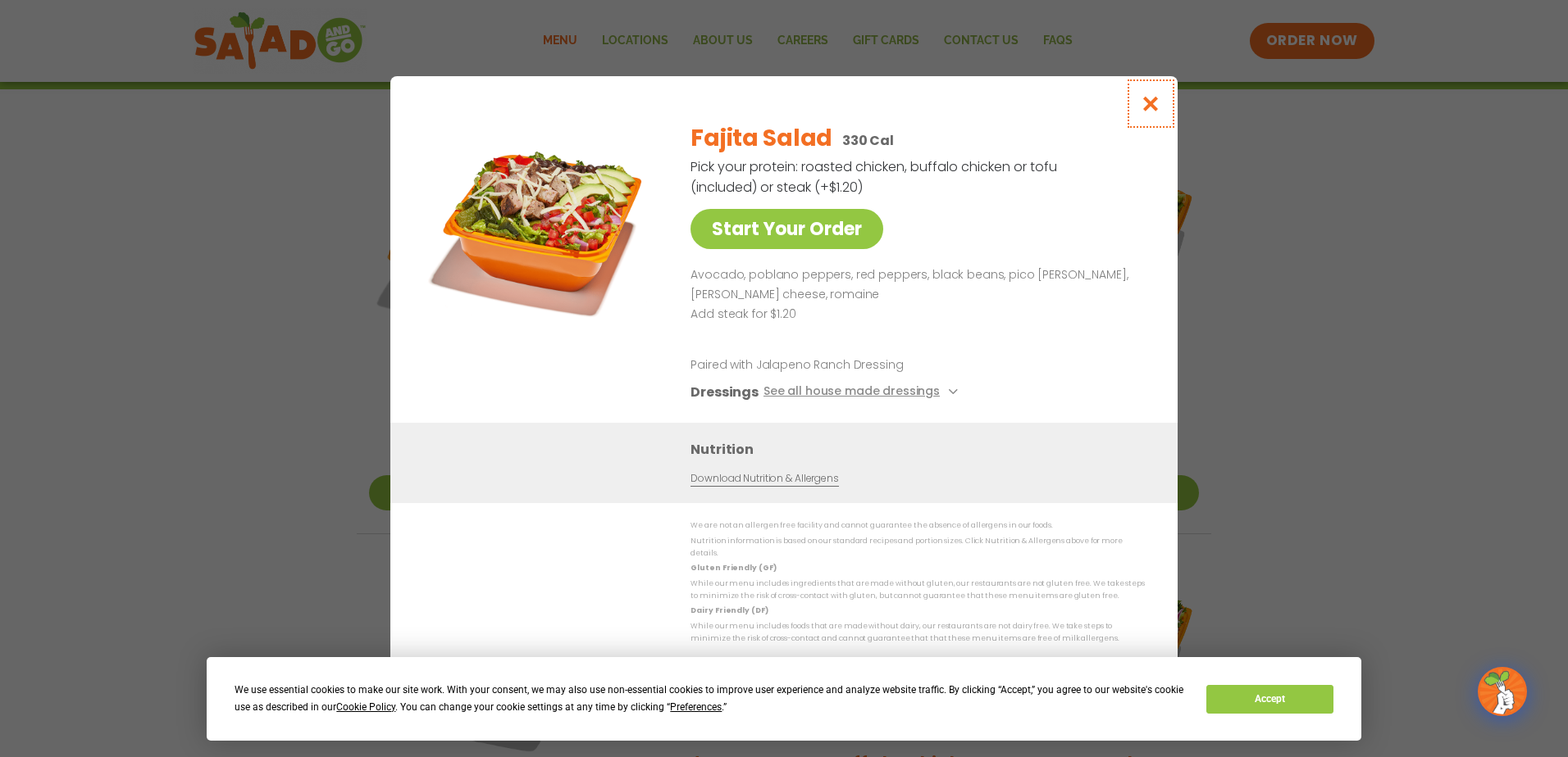
click at [1150, 103] on icon "Close modal" at bounding box center [1151, 103] width 21 height 17
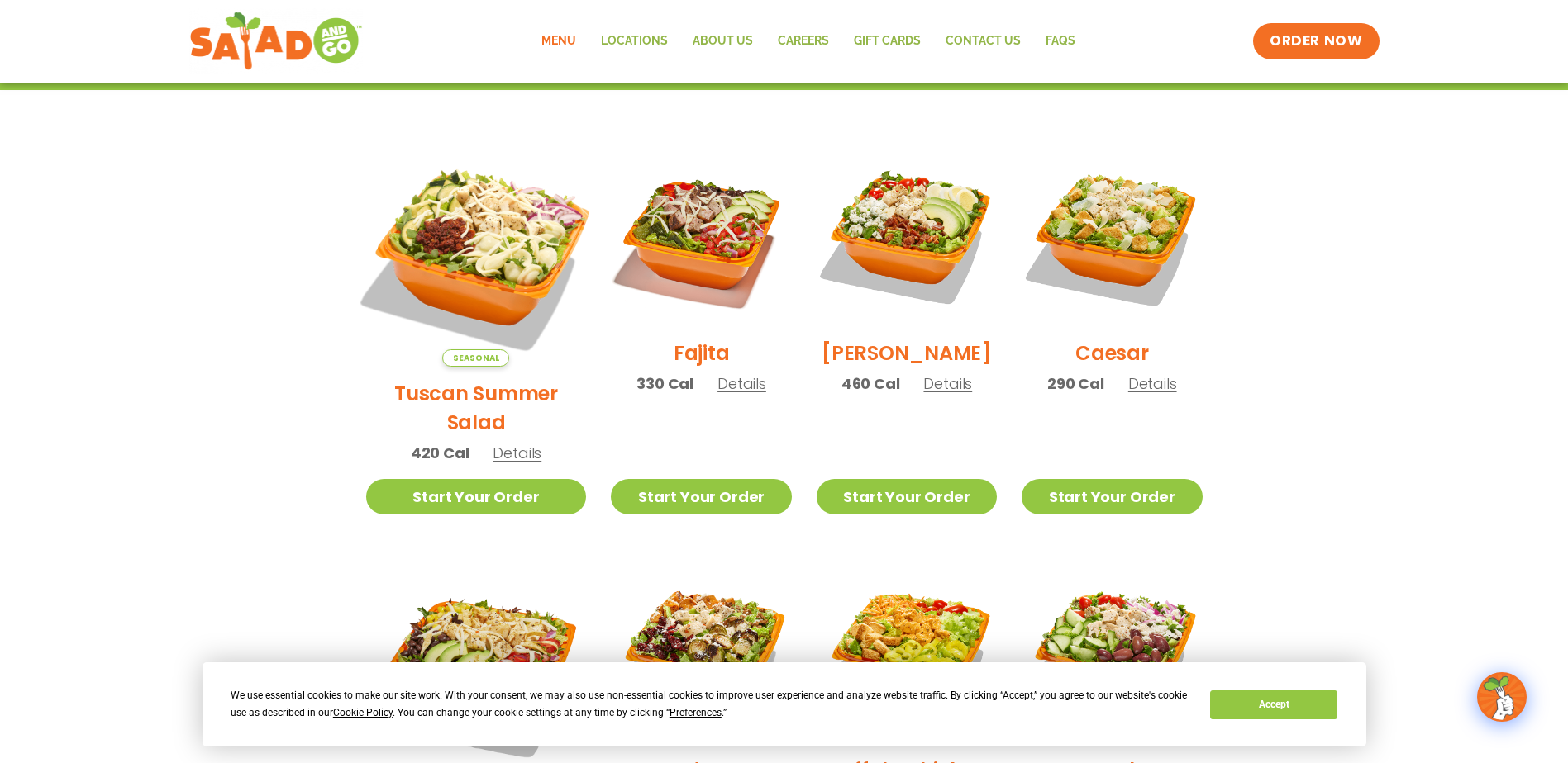
click at [484, 238] on img at bounding box center [476, 257] width 259 height 259
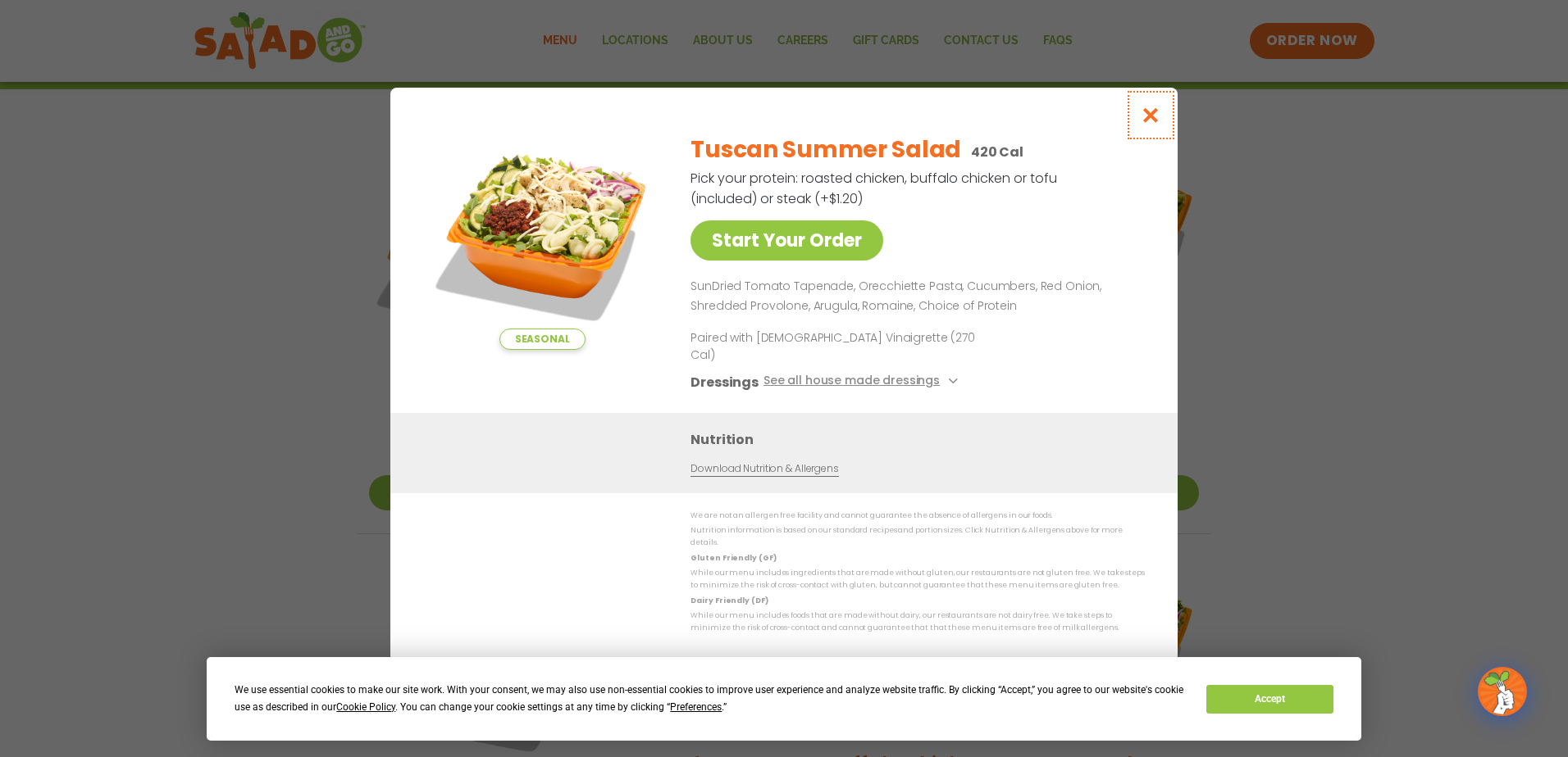
click at [1148, 124] on icon "Close modal" at bounding box center [1151, 115] width 21 height 17
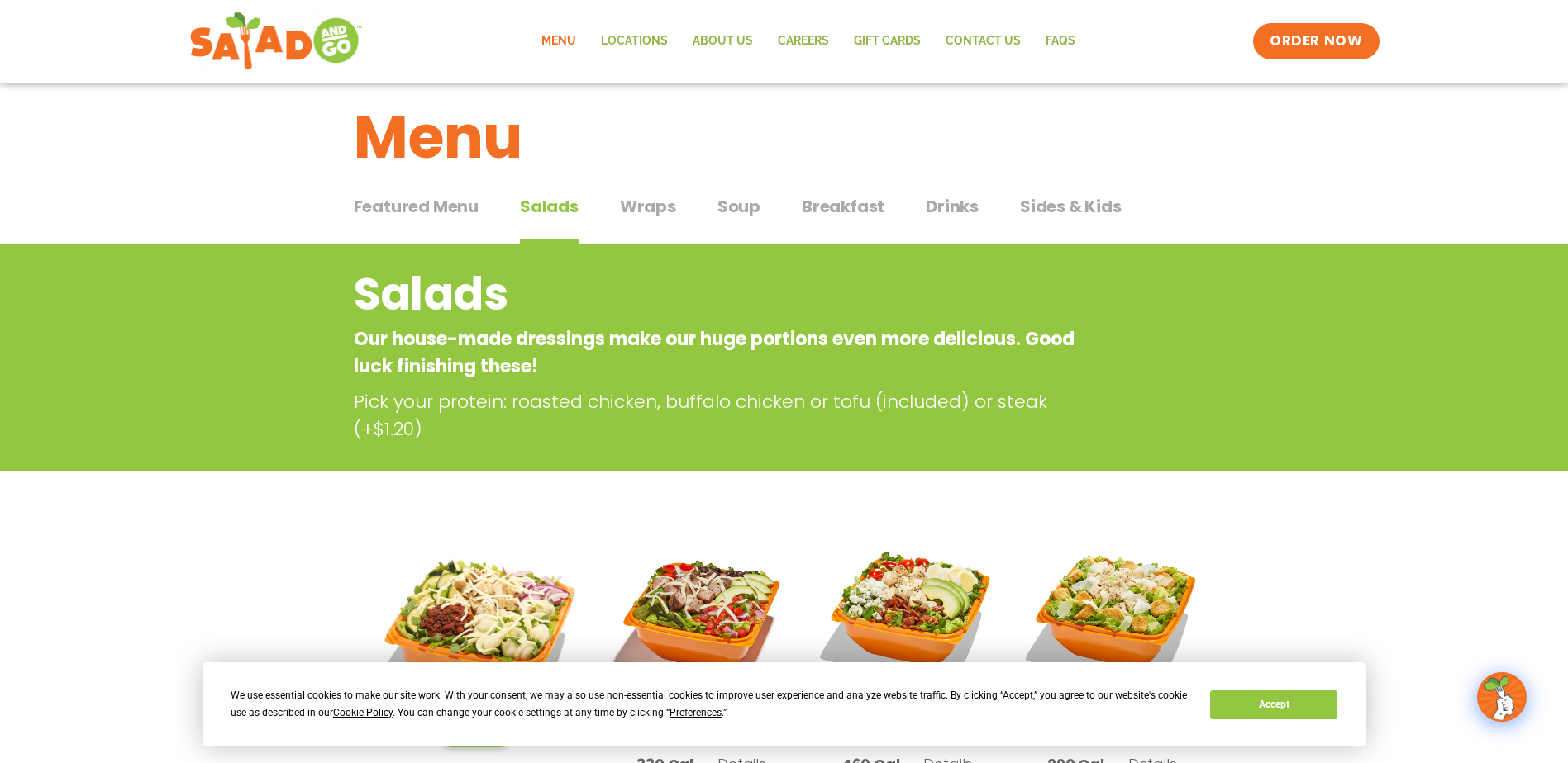
scroll to position [0, 0]
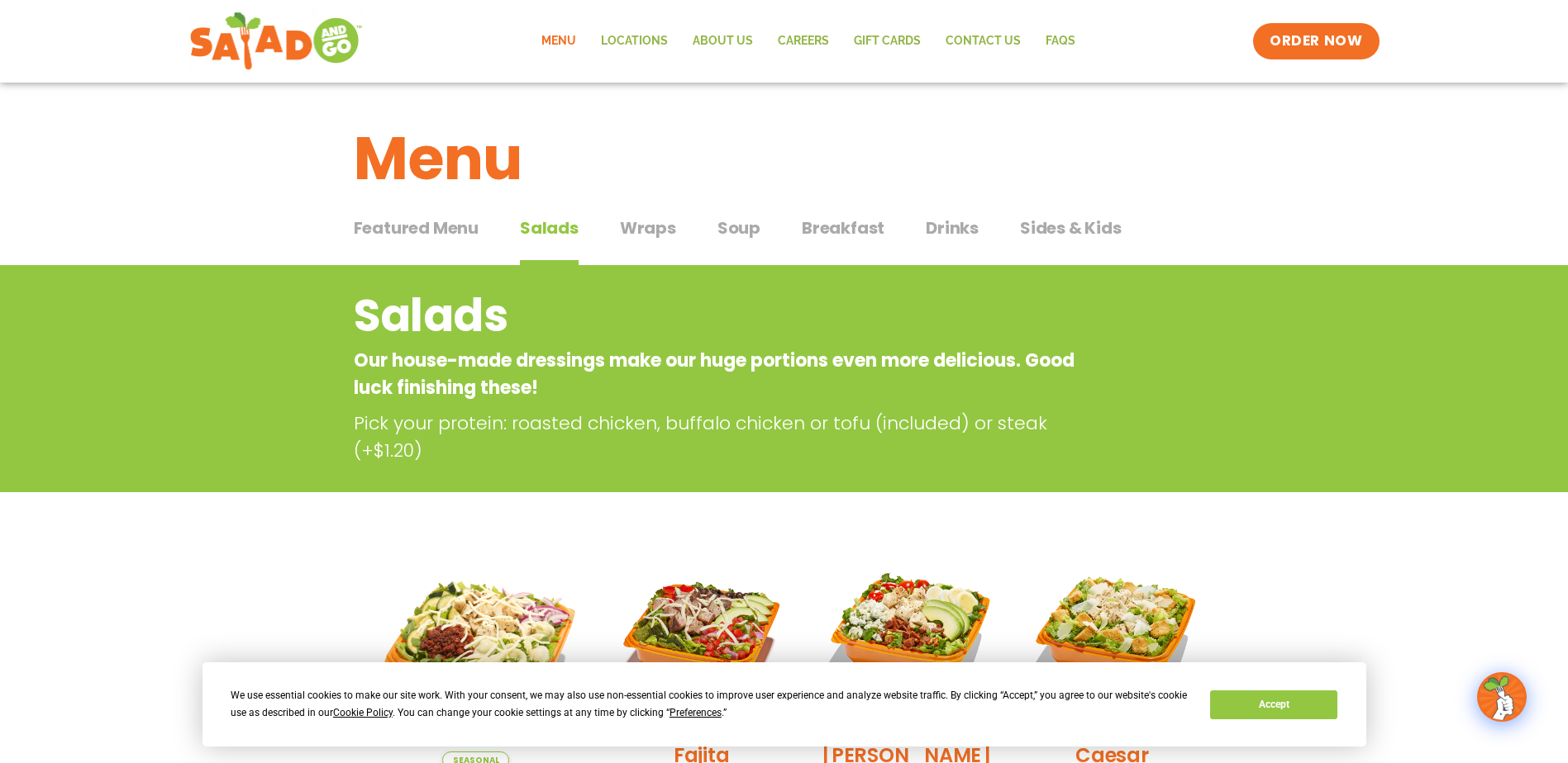
click at [661, 232] on span "Wraps" at bounding box center [648, 227] width 56 height 25
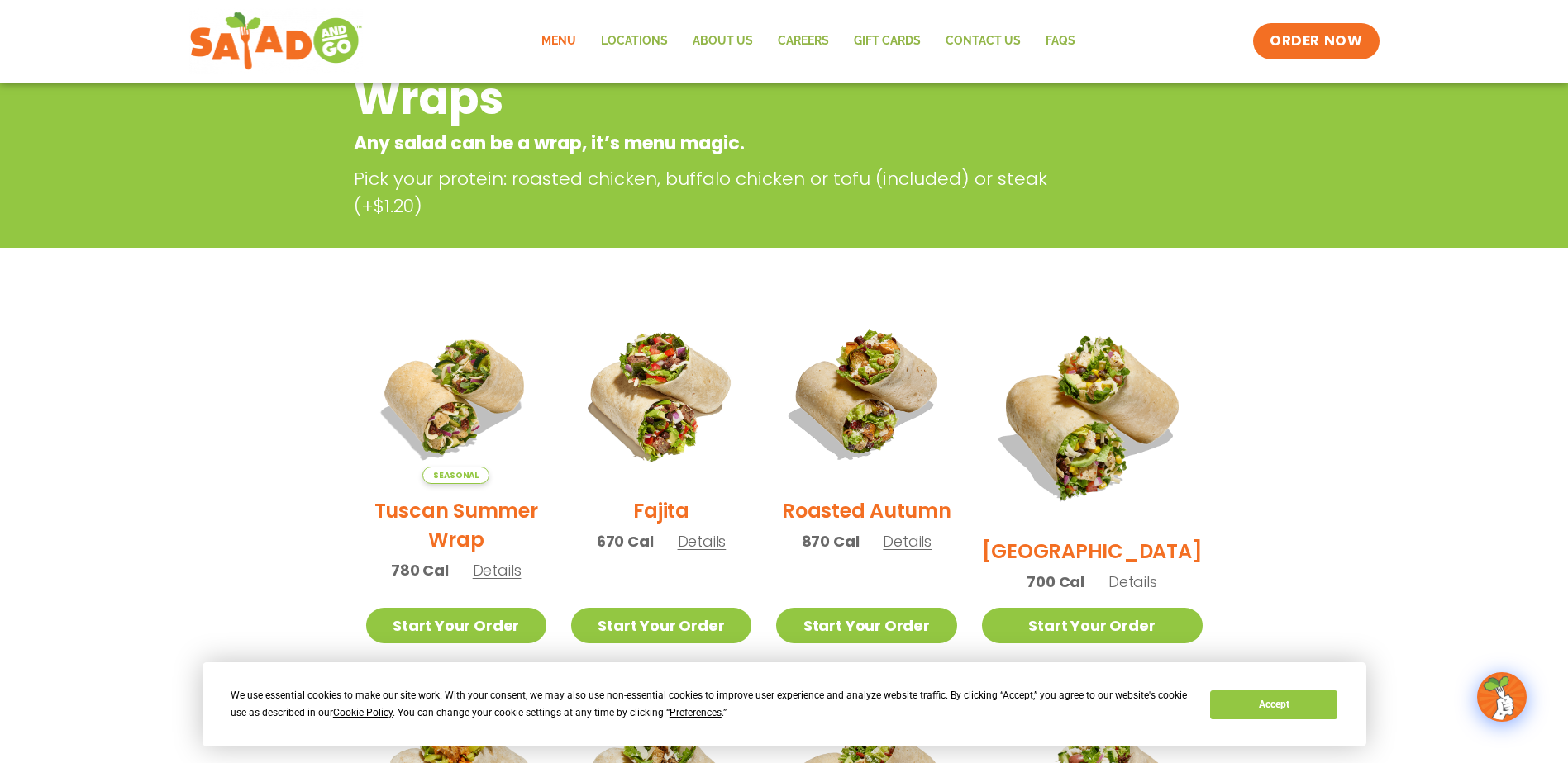
scroll to position [331, 0]
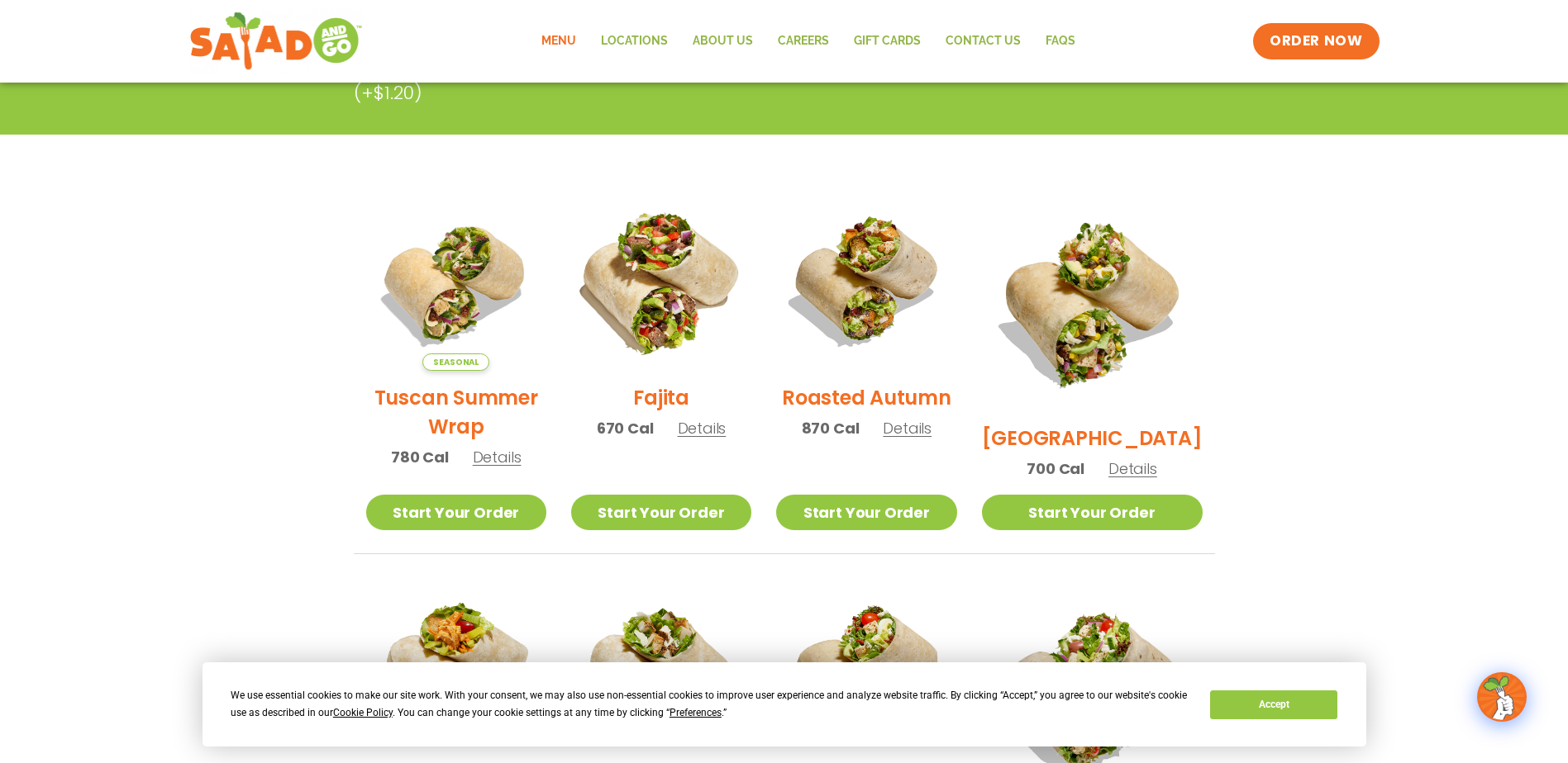
click at [688, 274] on img at bounding box center [662, 281] width 212 height 212
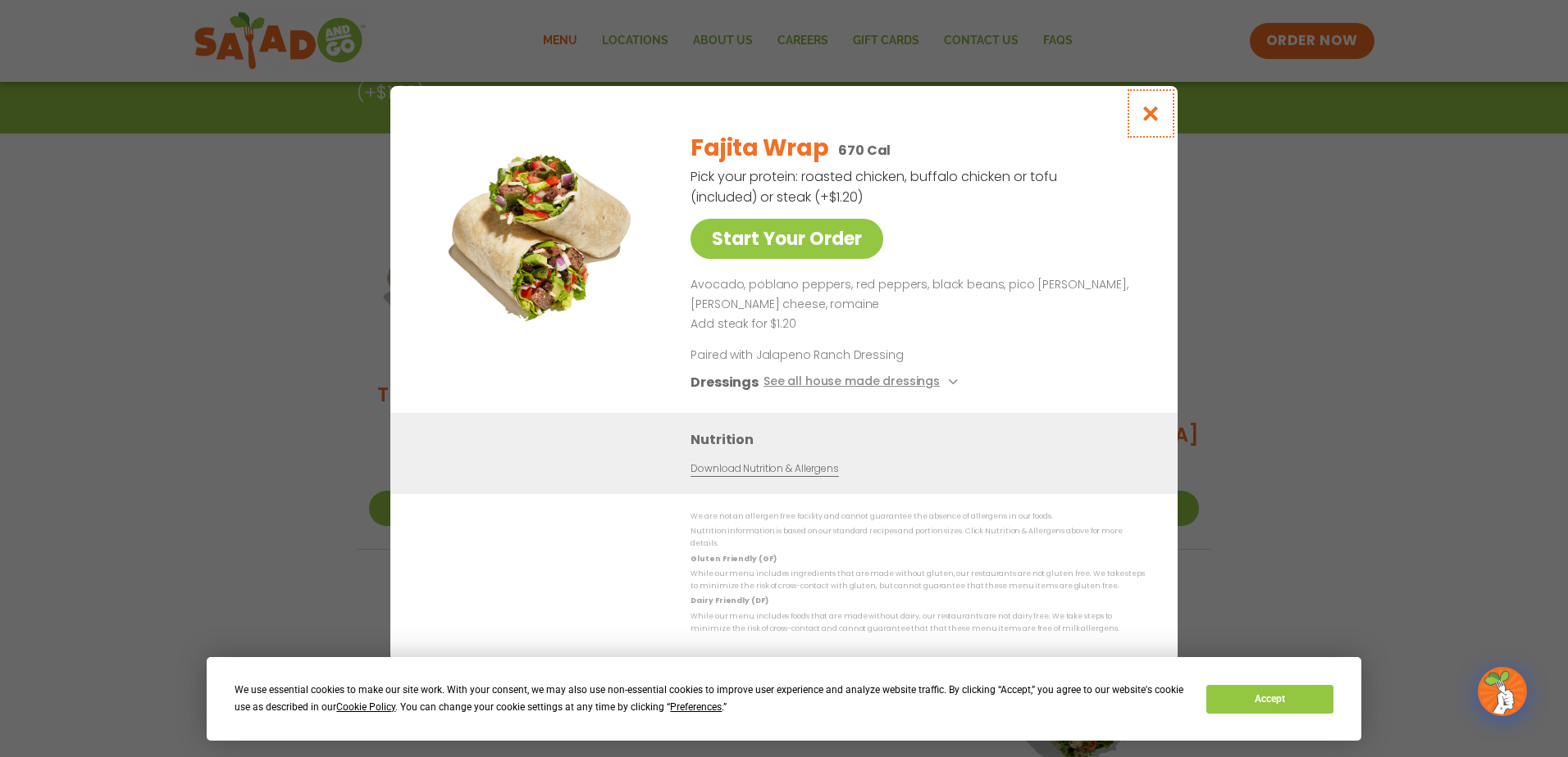
click at [1149, 122] on icon "Close modal" at bounding box center [1151, 114] width 21 height 17
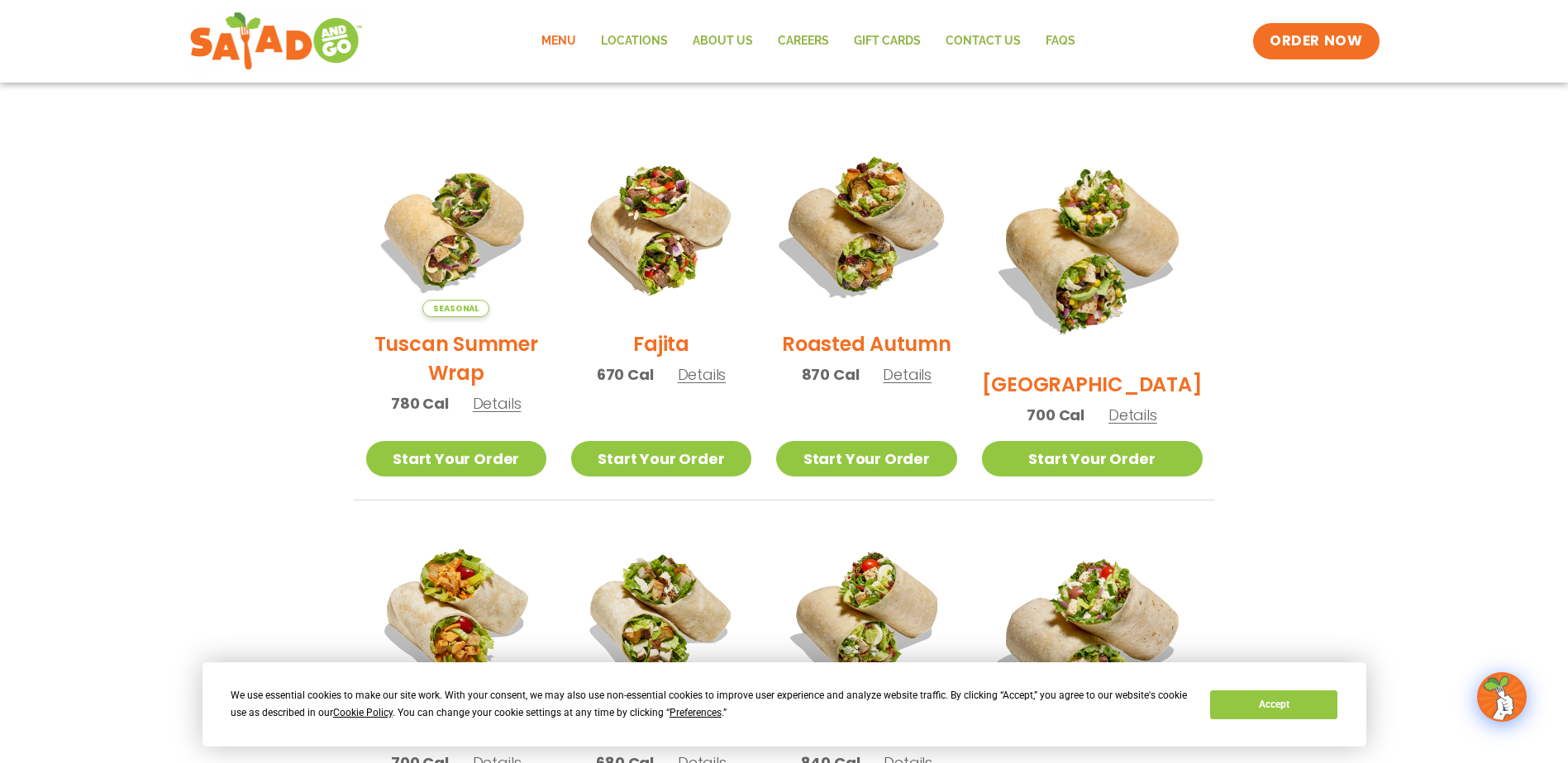
scroll to position [413, 0]
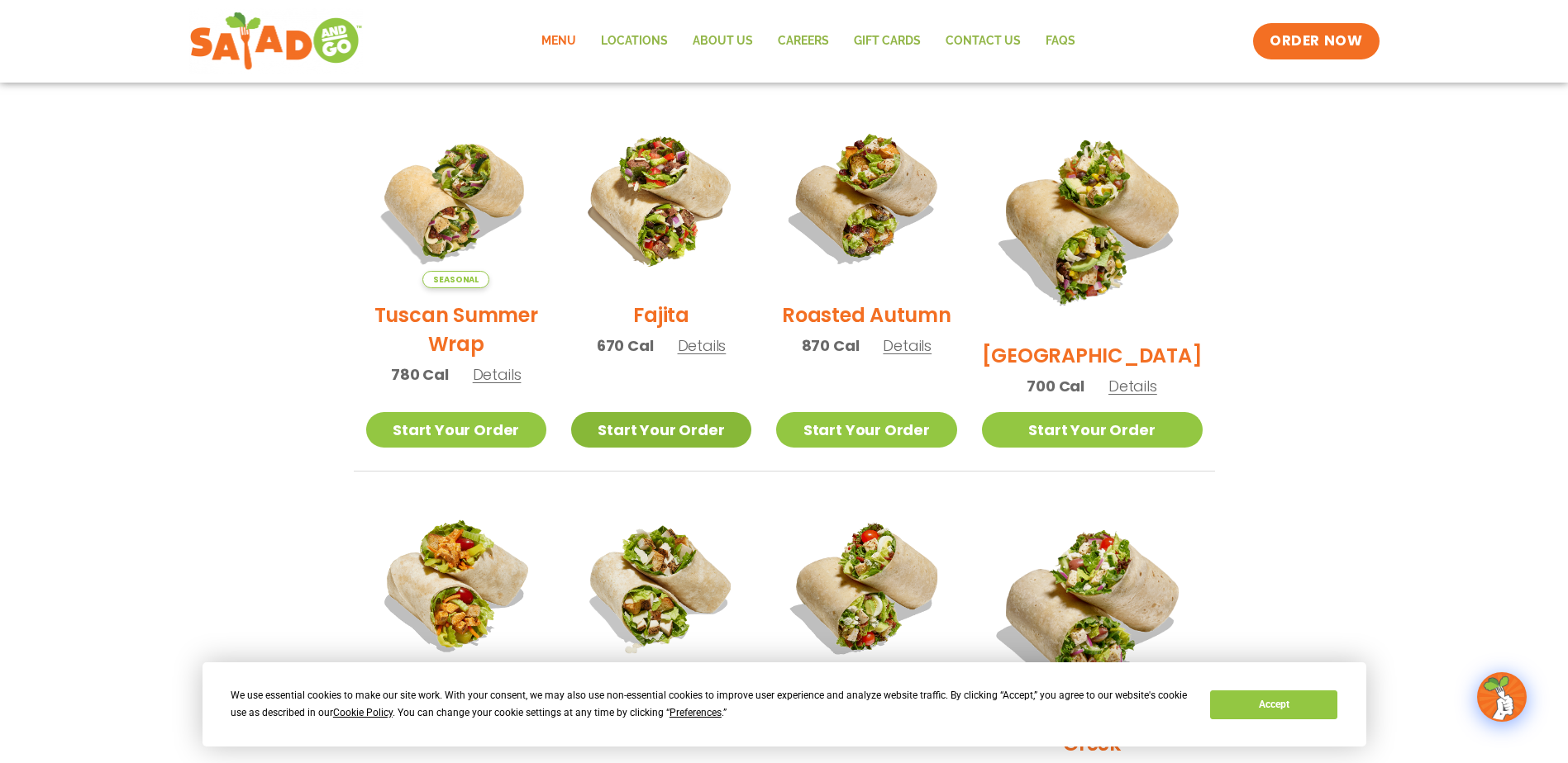
click at [695, 439] on link "Start Your Order" at bounding box center [662, 430] width 181 height 36
